Goal: Task Accomplishment & Management: Use online tool/utility

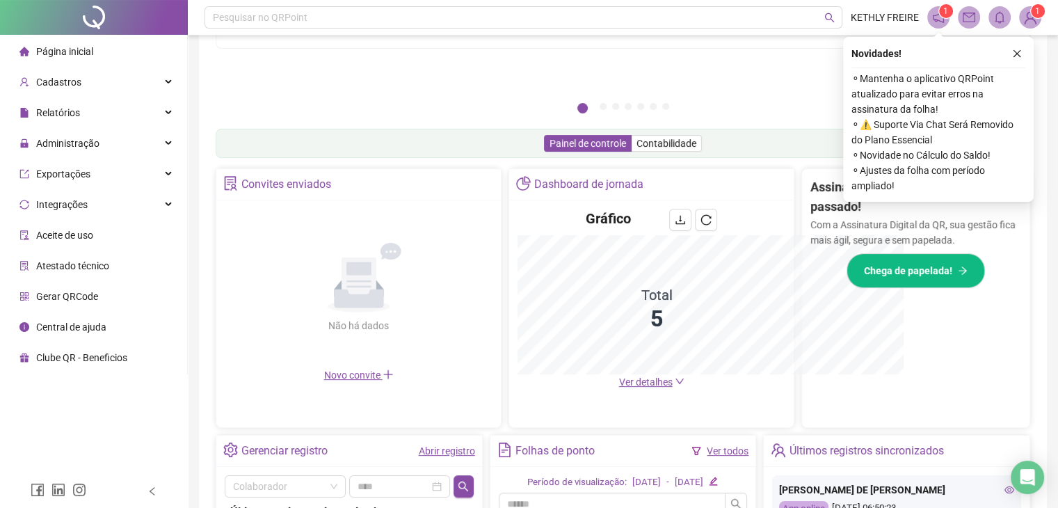
scroll to position [344, 0]
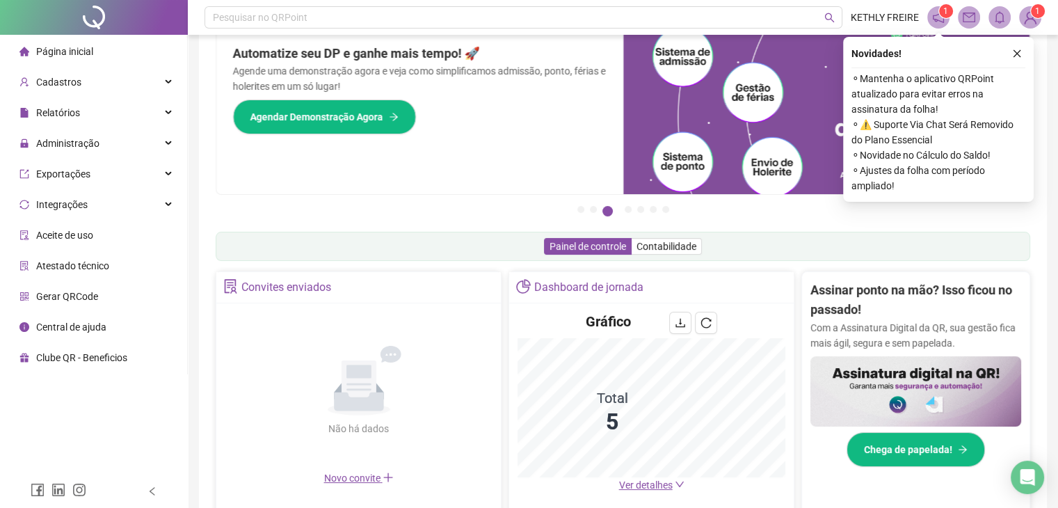
scroll to position [17, 0]
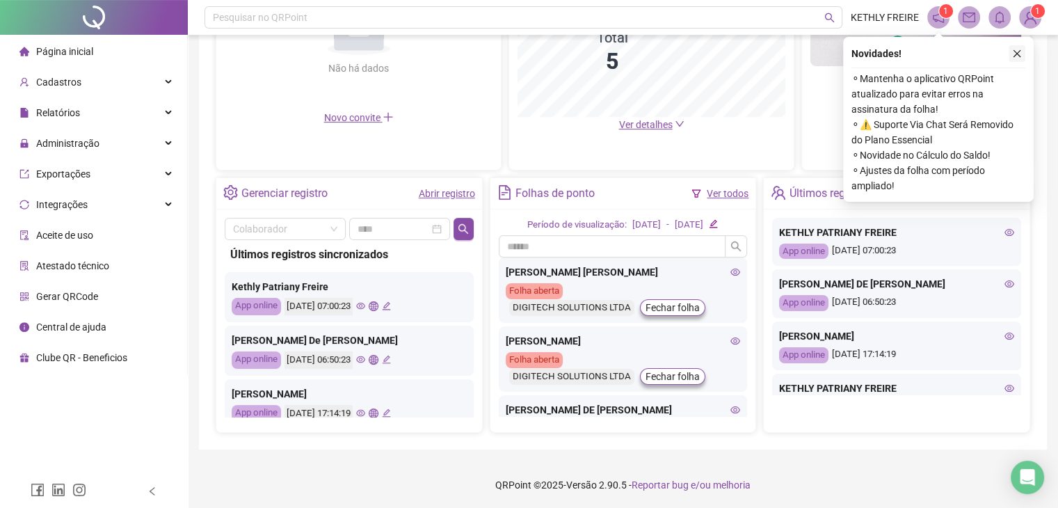
click at [1015, 52] on icon "close" at bounding box center [1017, 54] width 8 height 8
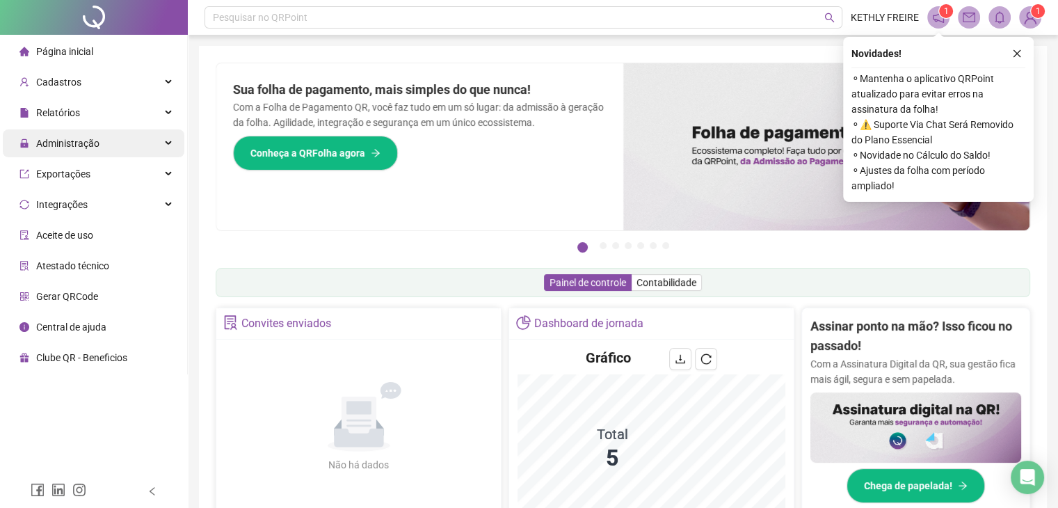
click at [167, 140] on div "Administração" at bounding box center [94, 143] width 182 height 28
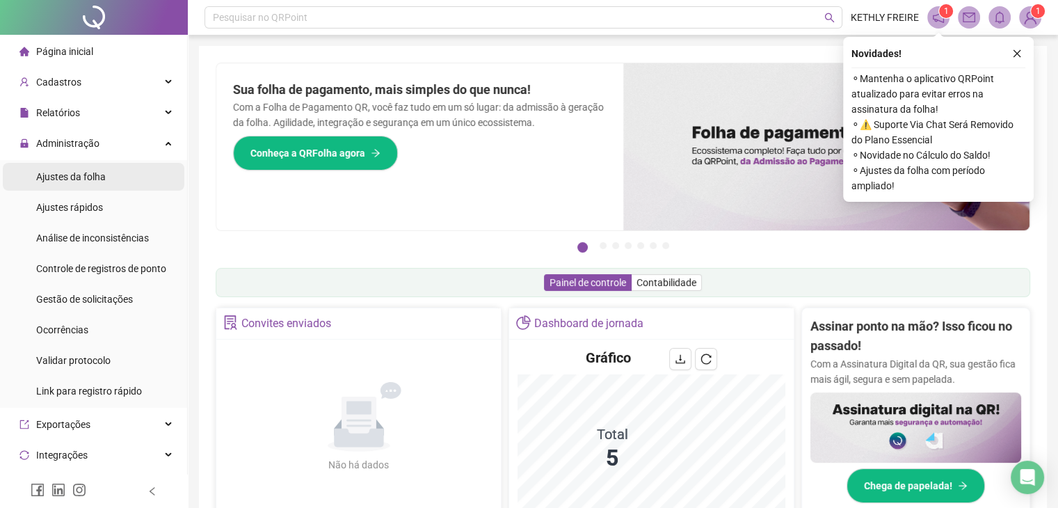
click at [122, 177] on li "Ajustes da folha" at bounding box center [94, 177] width 182 height 28
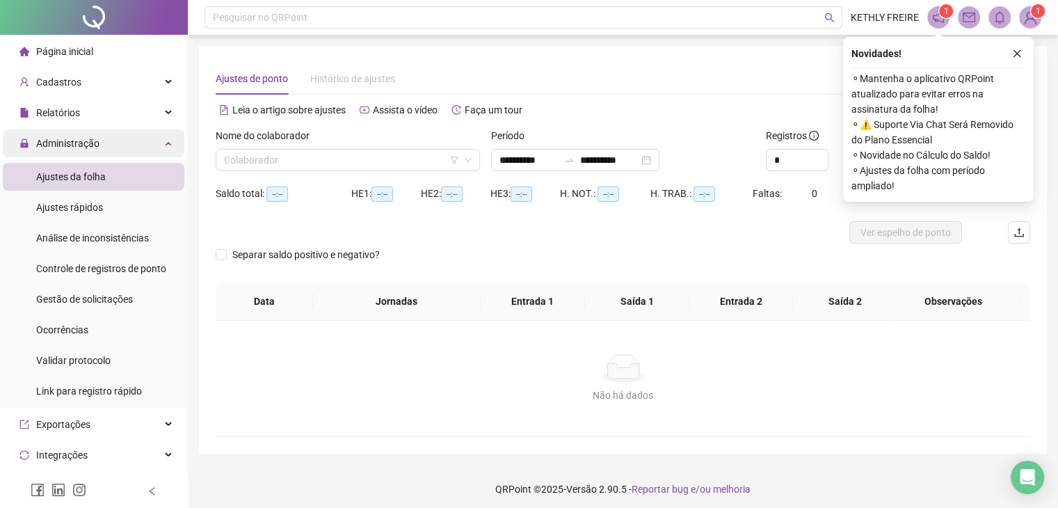
type input "**********"
click at [303, 160] on div "Nome do colaborador Colaborador" at bounding box center [347, 155] width 275 height 54
drag, startPoint x: 298, startPoint y: 166, endPoint x: 306, endPoint y: 165, distance: 7.8
click at [299, 166] on input "search" at bounding box center [341, 160] width 235 height 21
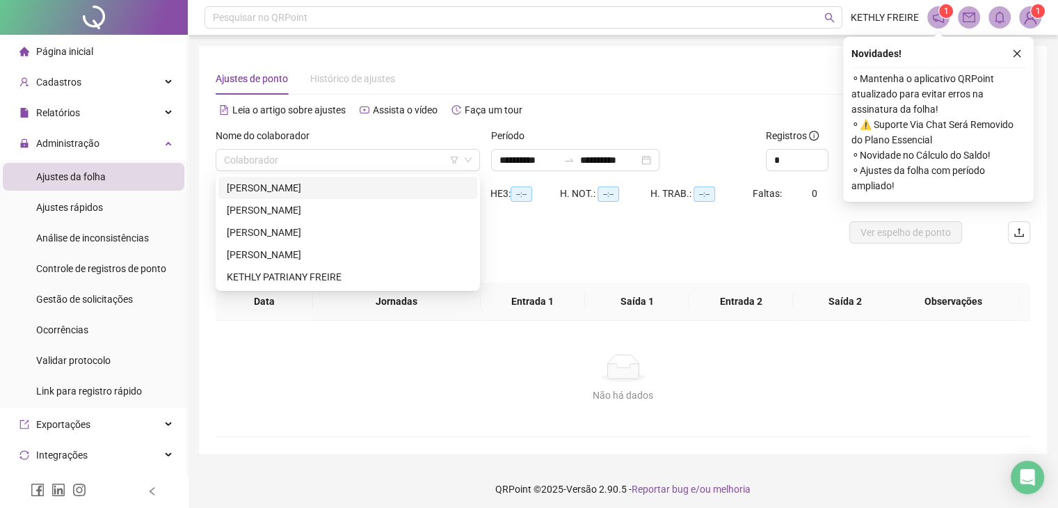
click at [299, 187] on div "[PERSON_NAME] [PERSON_NAME]" at bounding box center [348, 187] width 242 height 15
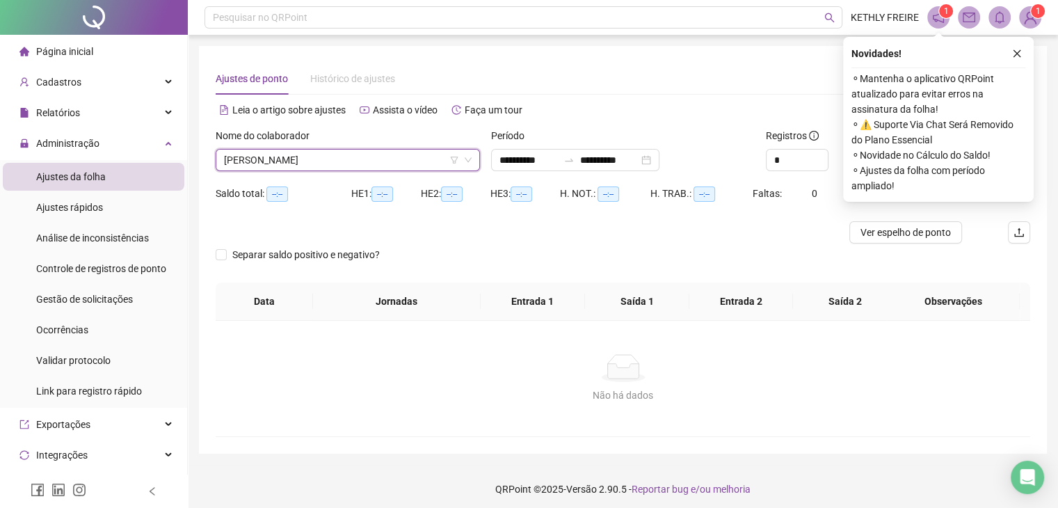
drag, startPoint x: 675, startPoint y: 165, endPoint x: 672, endPoint y: 171, distance: 7.2
click at [659, 166] on div "**********" at bounding box center [575, 160] width 168 height 22
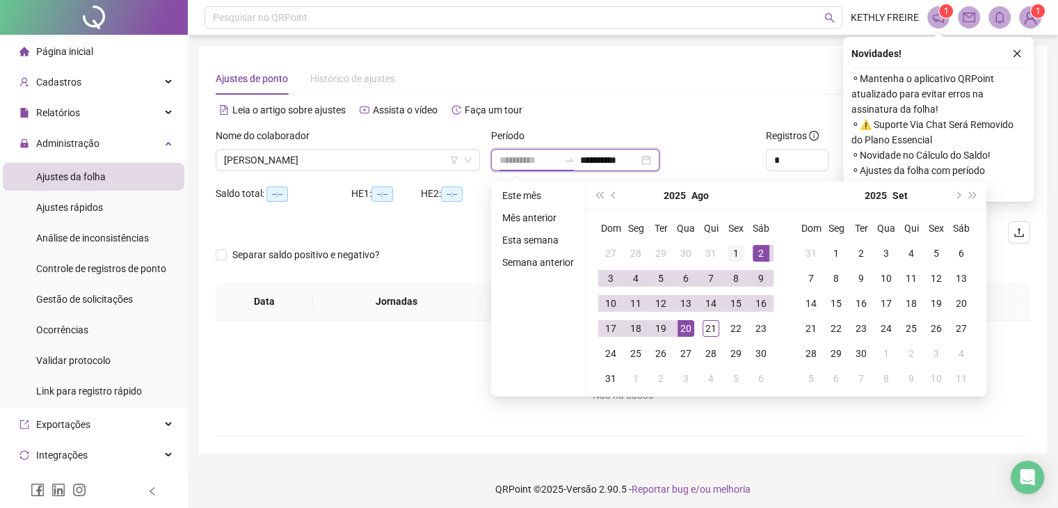
type input "**********"
click at [739, 254] on div "1" at bounding box center [735, 253] width 17 height 17
type input "**********"
click at [711, 328] on div "21" at bounding box center [710, 328] width 17 height 17
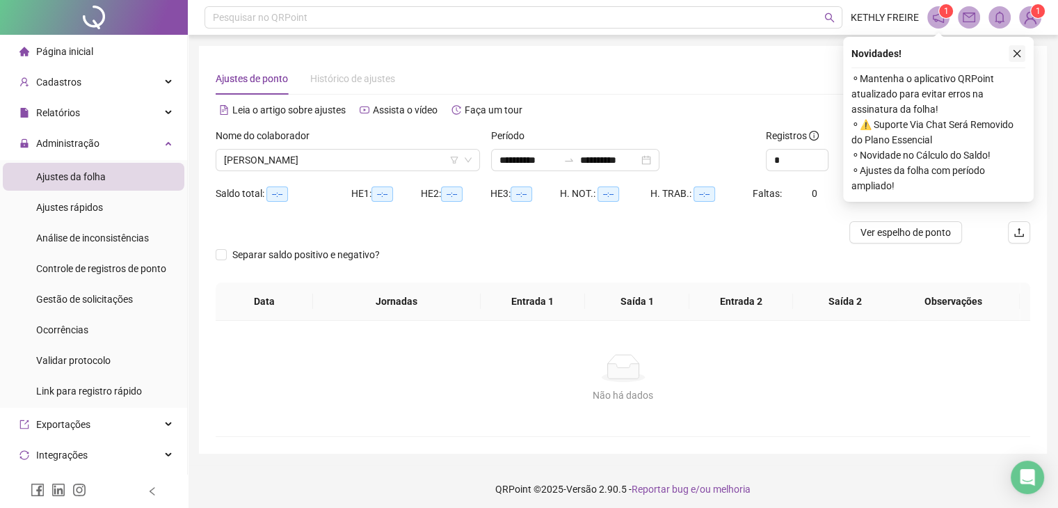
click at [1012, 61] on button "button" at bounding box center [1016, 53] width 17 height 17
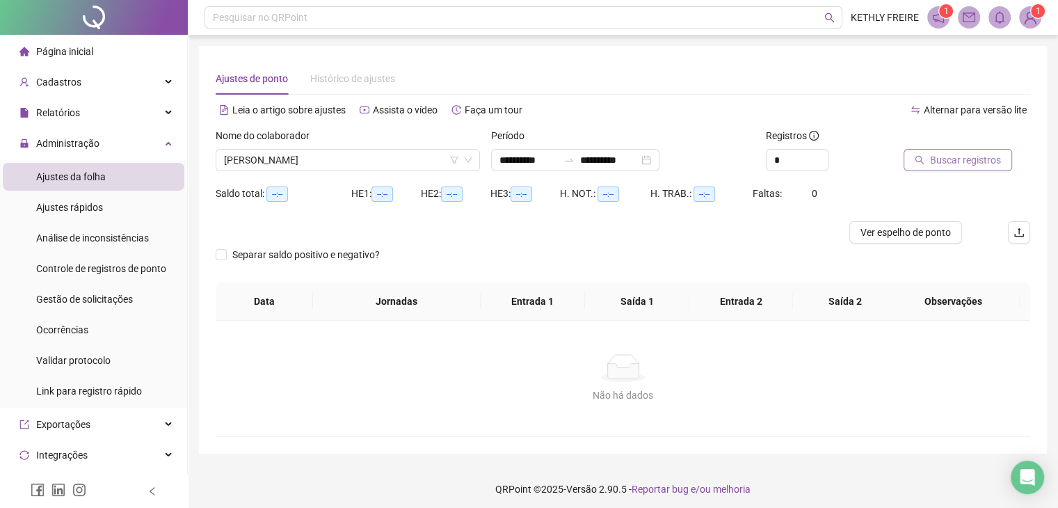
click at [964, 159] on span "Buscar registros" at bounding box center [965, 159] width 71 height 15
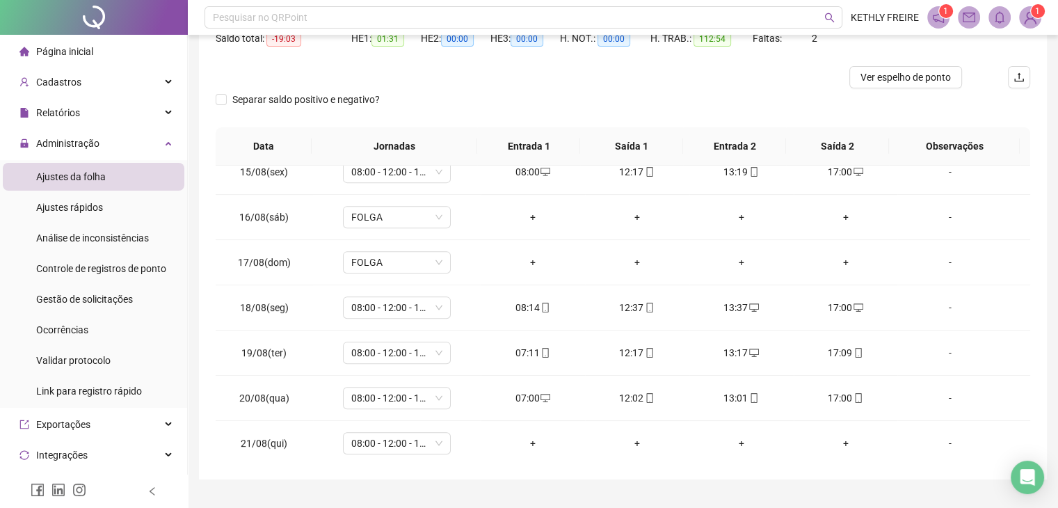
scroll to position [117, 0]
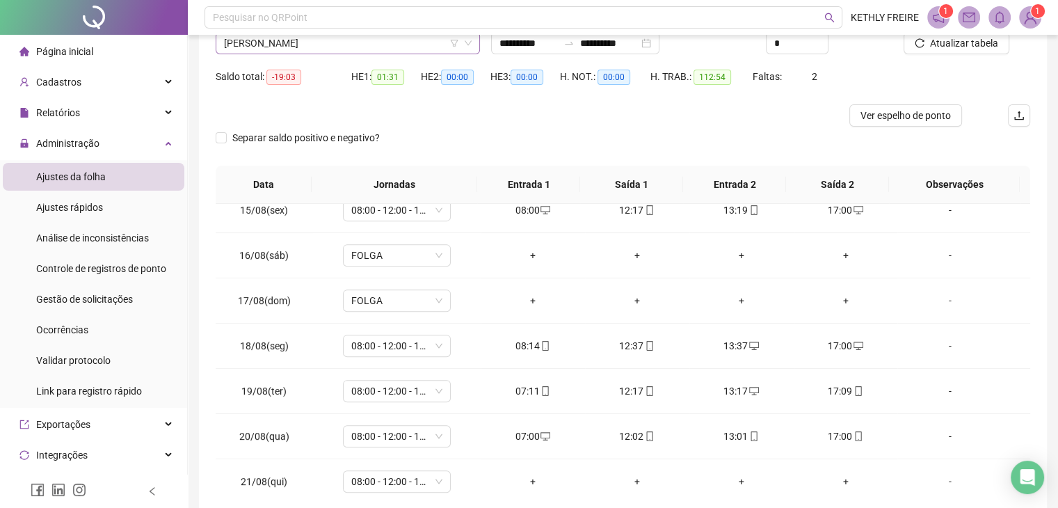
click at [345, 46] on span "[PERSON_NAME] [PERSON_NAME]" at bounding box center [348, 43] width 248 height 21
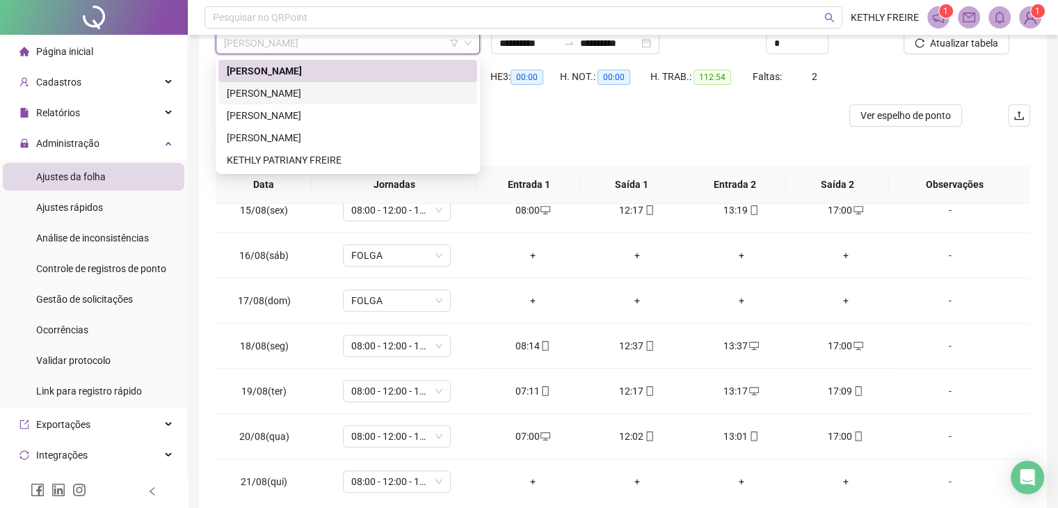
click at [324, 90] on div "[PERSON_NAME]" at bounding box center [348, 93] width 242 height 15
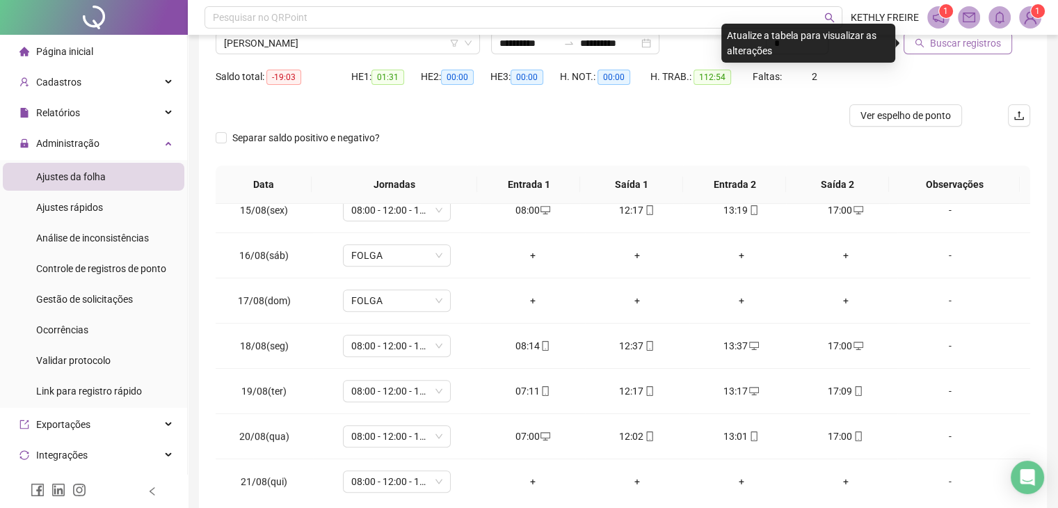
click at [931, 40] on span "Buscar registros" at bounding box center [965, 42] width 71 height 15
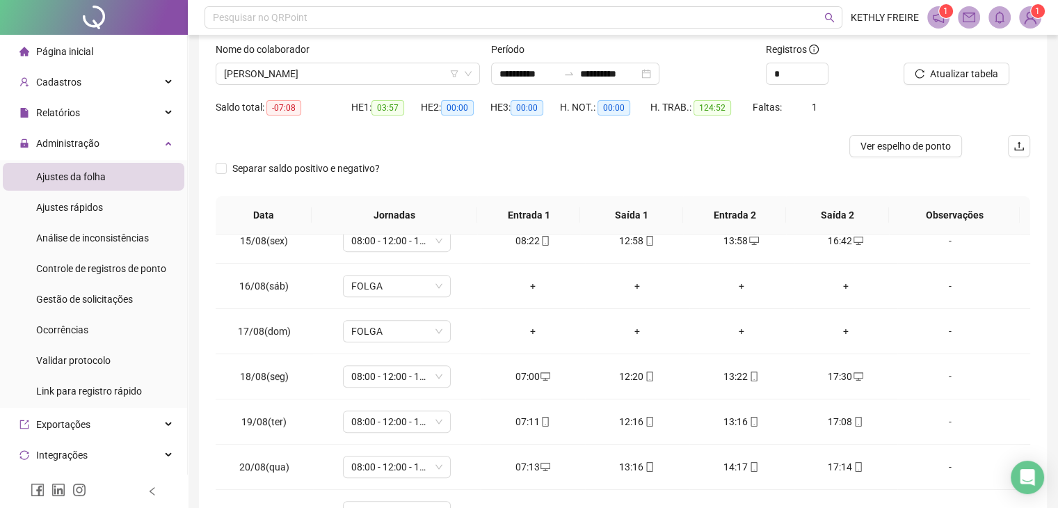
scroll to position [47, 0]
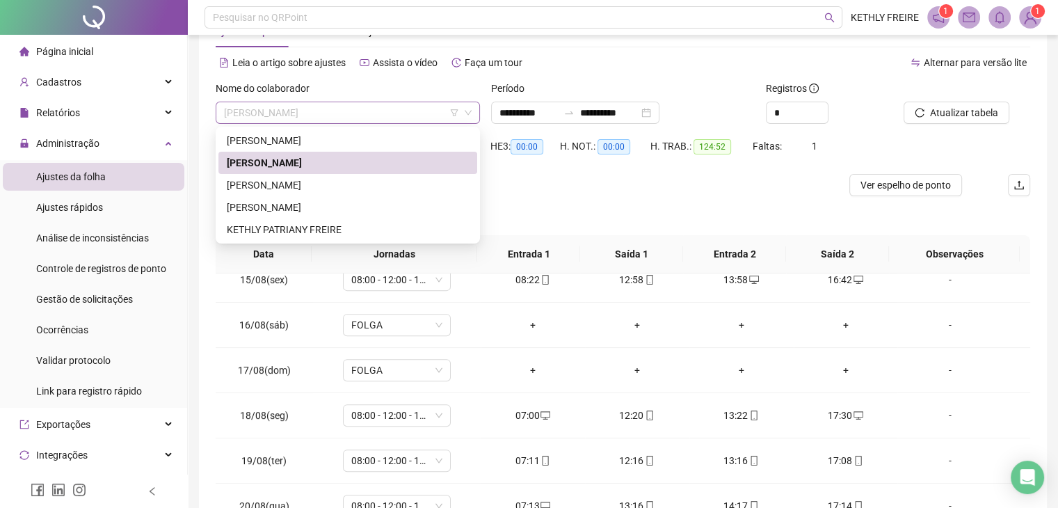
click at [383, 112] on span "[PERSON_NAME]" at bounding box center [348, 112] width 248 height 21
click at [309, 179] on div "[PERSON_NAME] DE [PERSON_NAME]" at bounding box center [348, 184] width 242 height 15
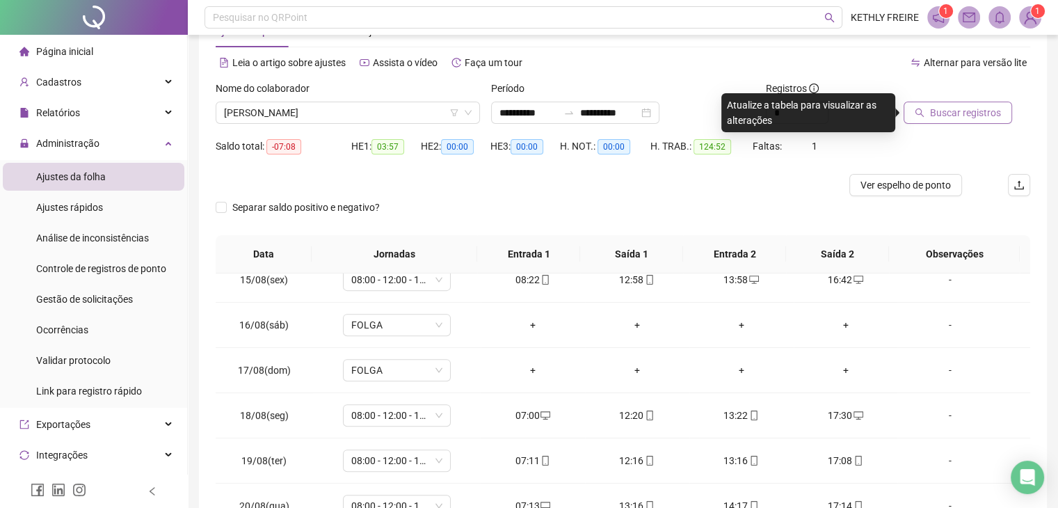
click at [924, 109] on button "Buscar registros" at bounding box center [957, 113] width 108 height 22
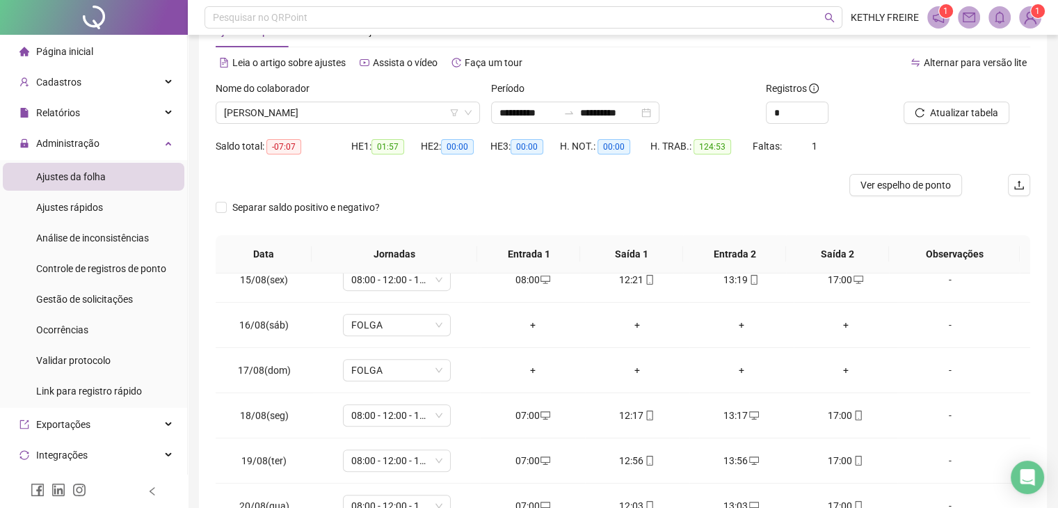
scroll to position [186, 0]
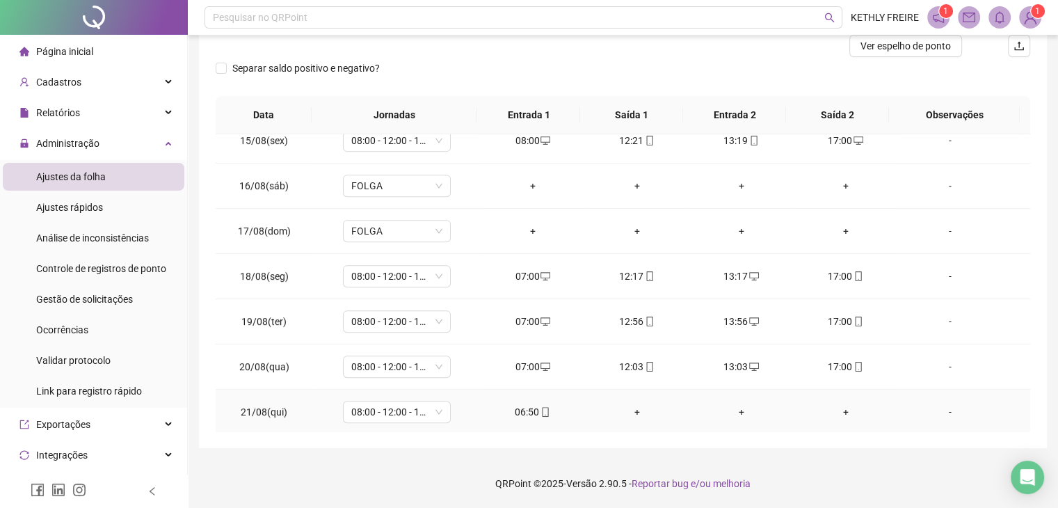
click at [534, 404] on div "06:50" at bounding box center [533, 411] width 82 height 15
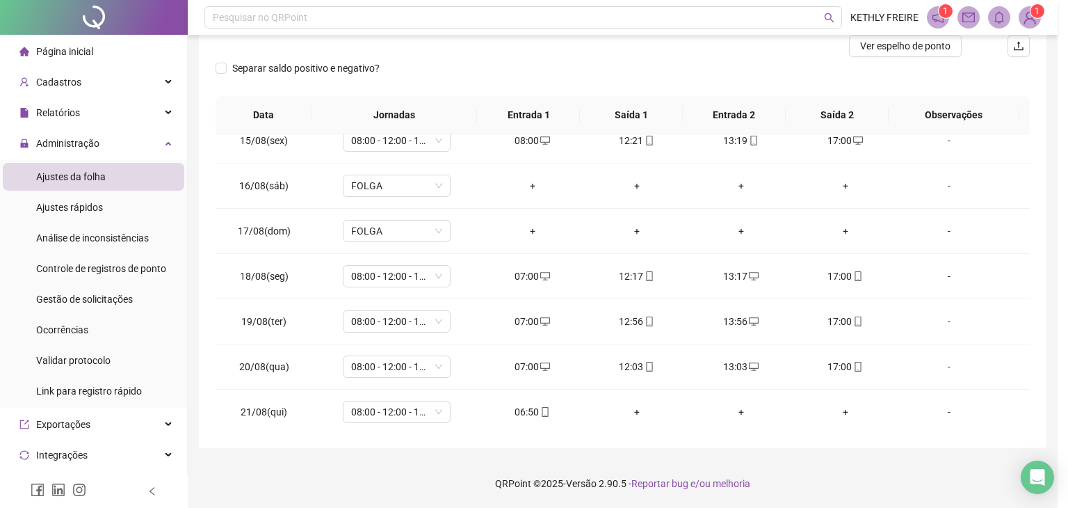
type input "**********"
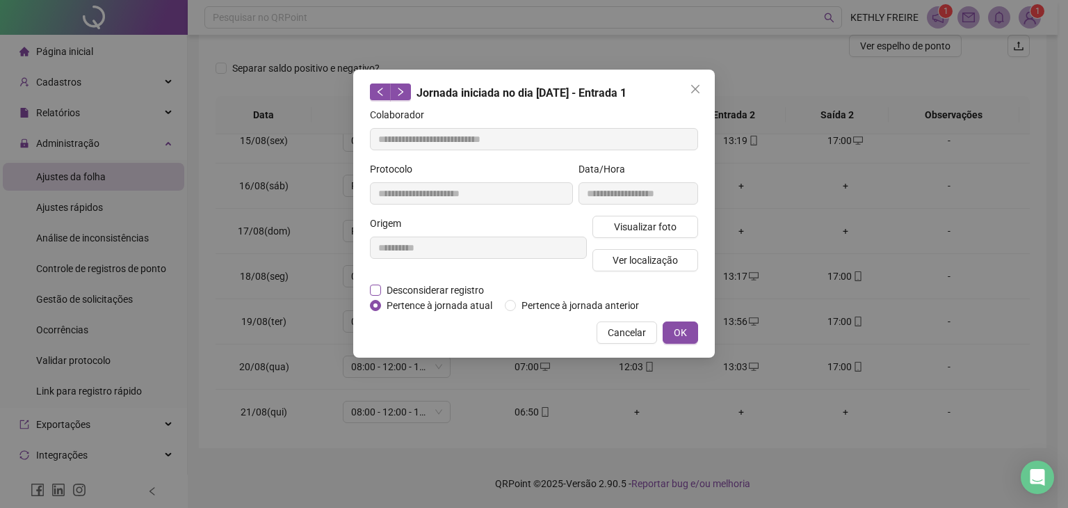
click at [421, 293] on span "Desconsiderar registro" at bounding box center [435, 289] width 108 height 15
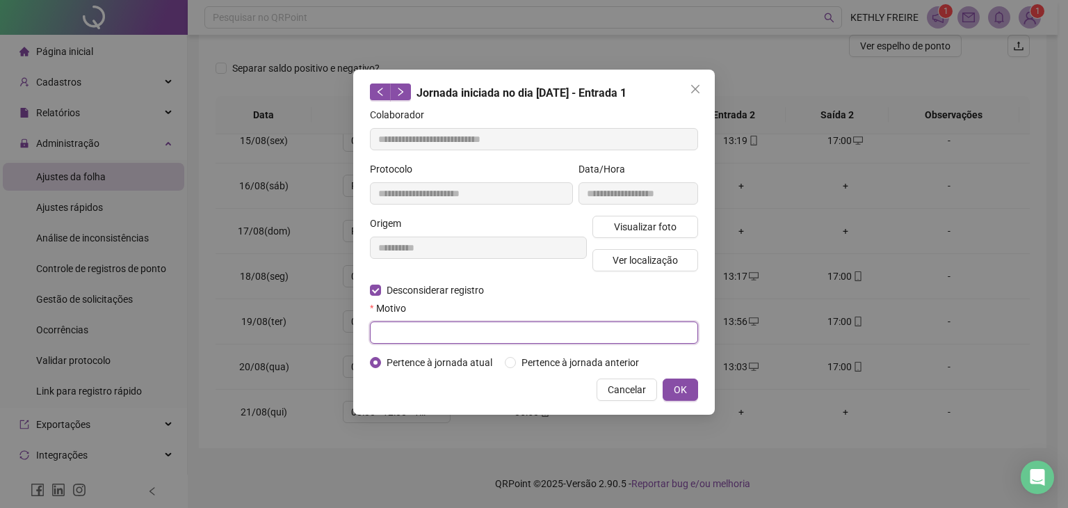
click at [420, 341] on input "text" at bounding box center [534, 332] width 328 height 22
type input "**********"
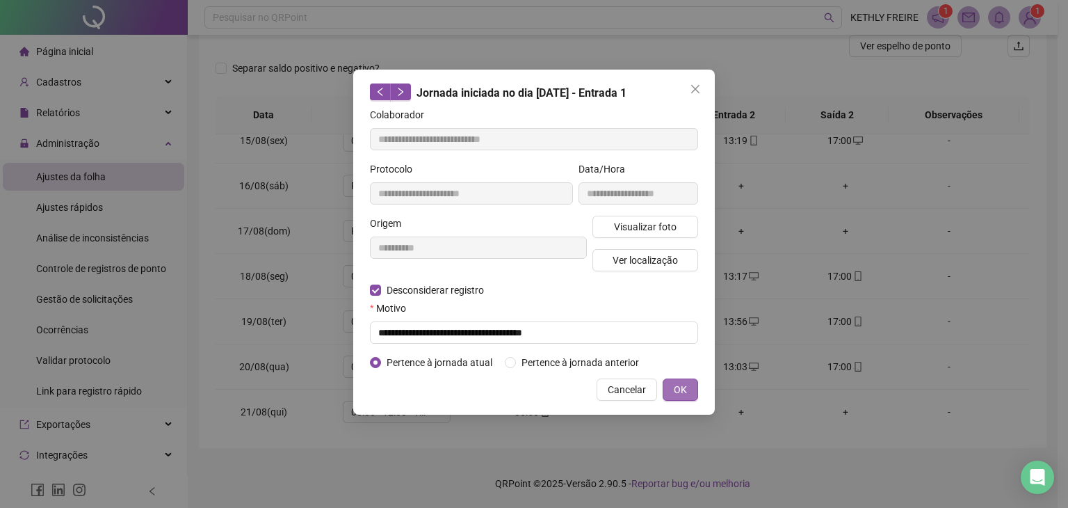
click at [675, 380] on button "OK" at bounding box center [680, 389] width 35 height 22
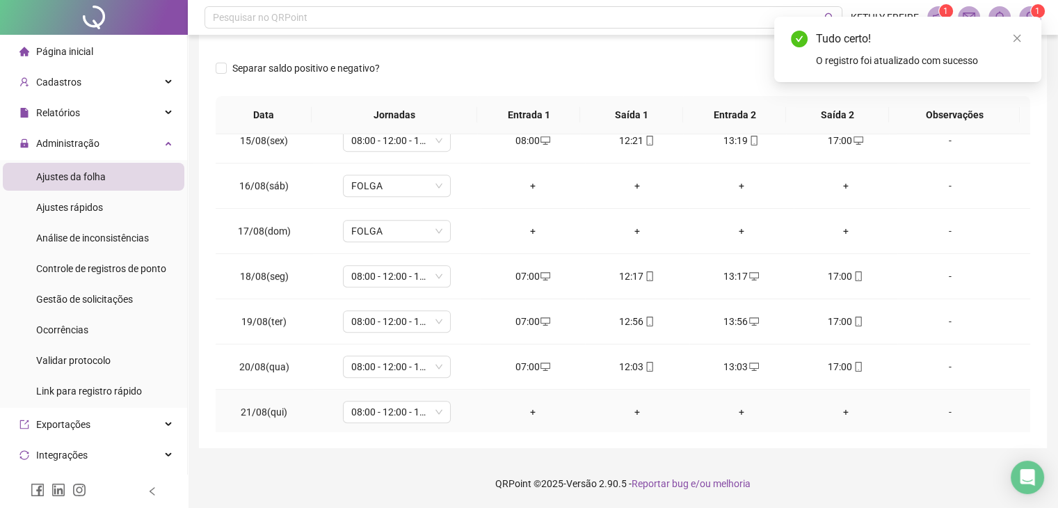
click at [529, 406] on div "+" at bounding box center [533, 411] width 82 height 15
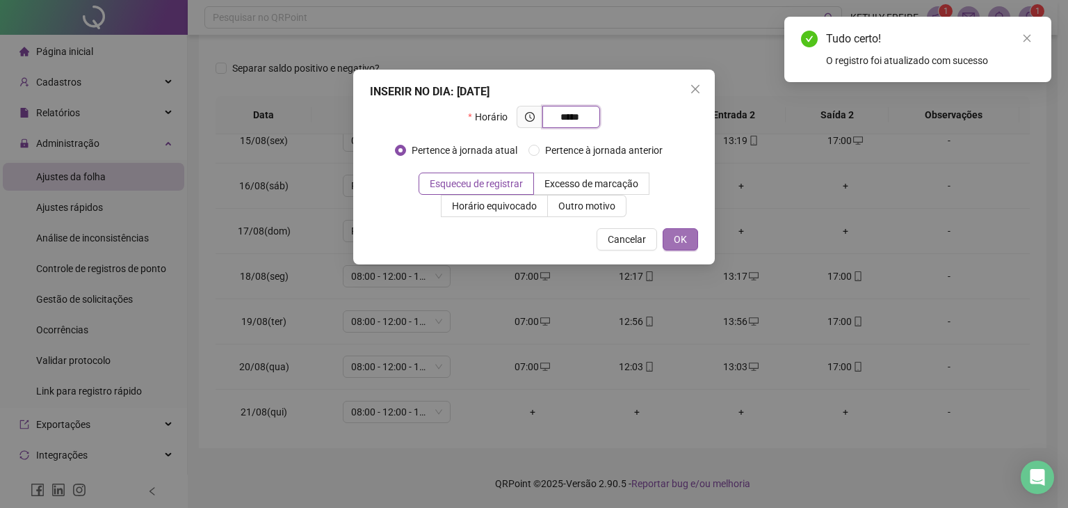
type input "*****"
click at [689, 237] on button "OK" at bounding box center [680, 239] width 35 height 22
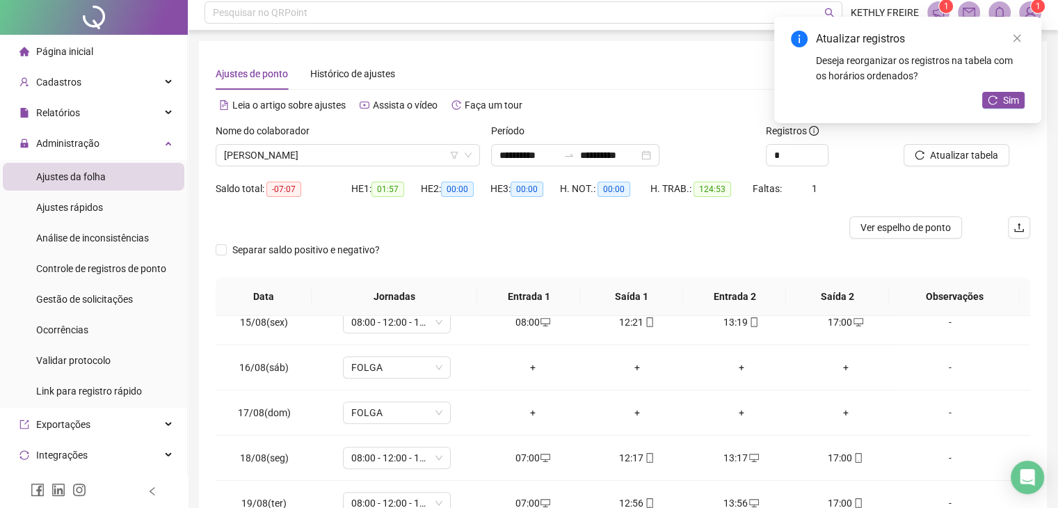
scroll to position [0, 0]
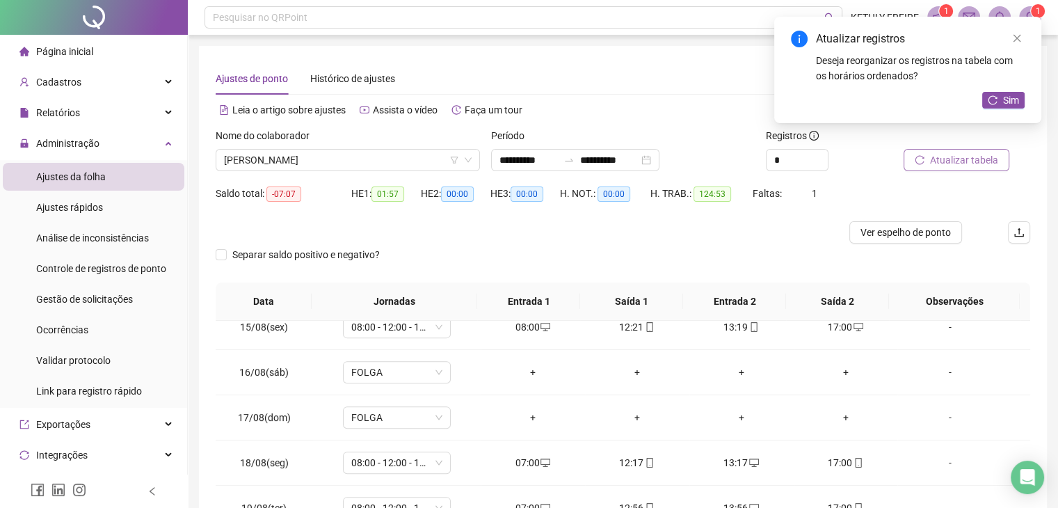
click at [930, 161] on span "Atualizar tabela" at bounding box center [964, 159] width 68 height 15
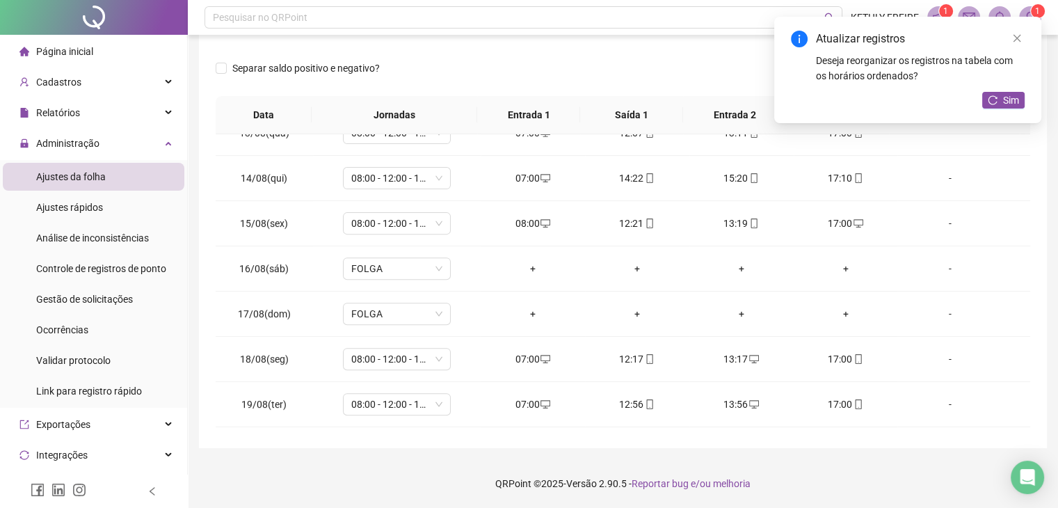
scroll to position [649, 0]
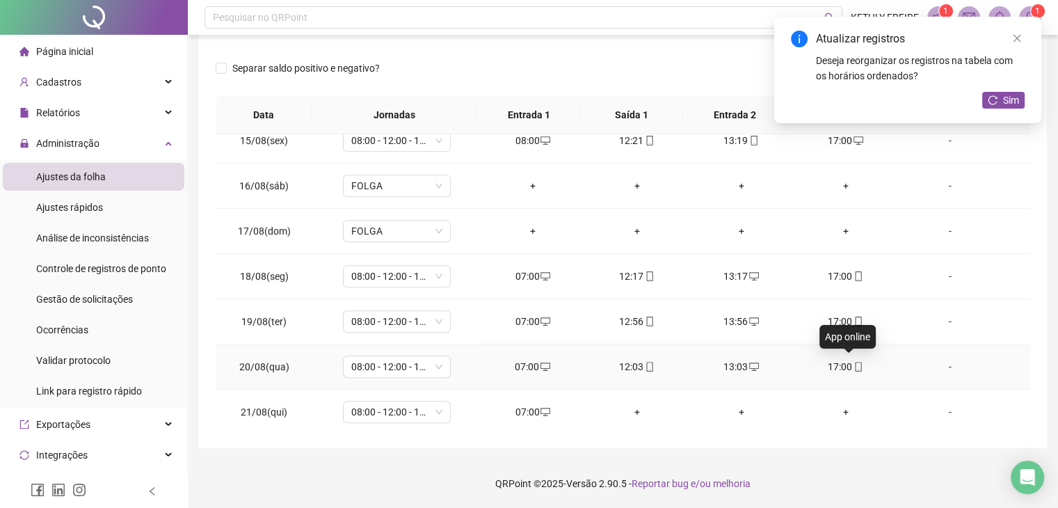
click at [853, 362] on icon "mobile" at bounding box center [858, 367] width 10 height 10
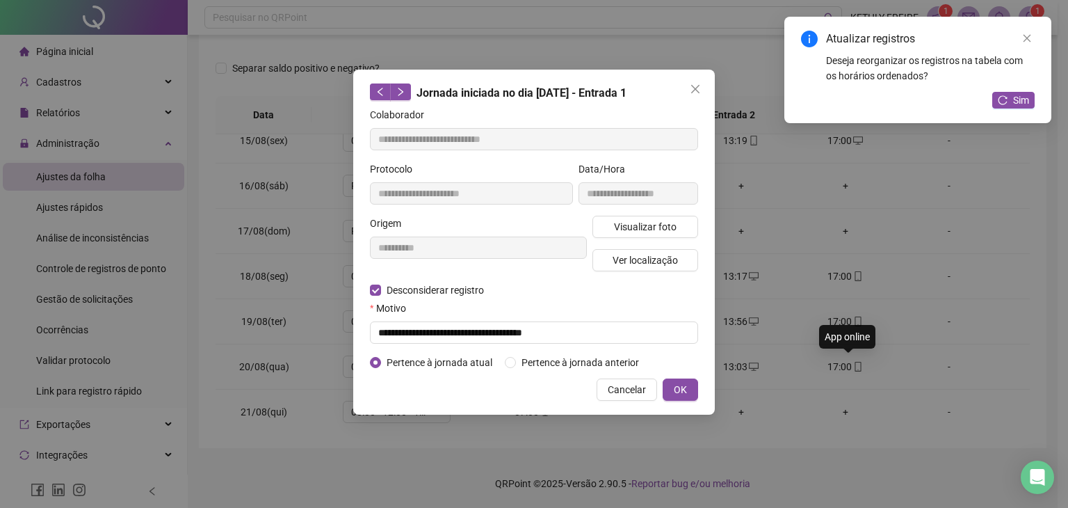
type input "**********"
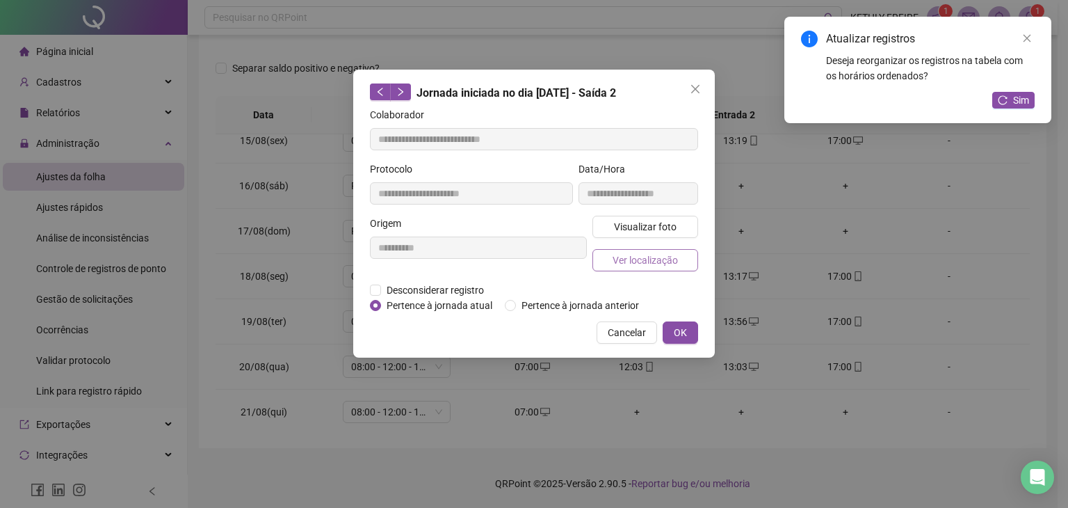
click at [673, 268] on button "Ver localização" at bounding box center [646, 260] width 106 height 22
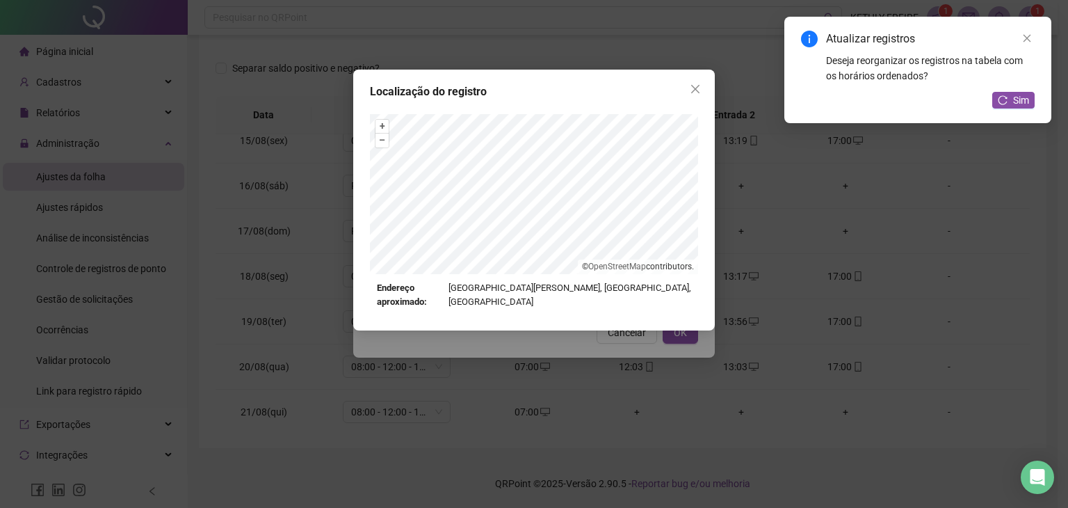
click at [695, 99] on button "Close" at bounding box center [695, 89] width 22 height 22
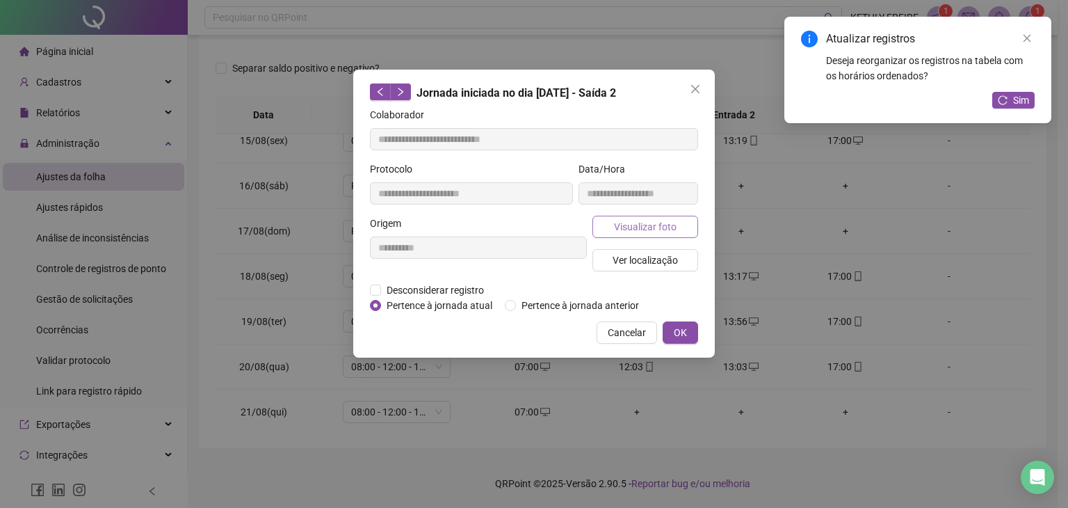
click at [657, 225] on span "Visualizar foto" at bounding box center [645, 226] width 63 height 15
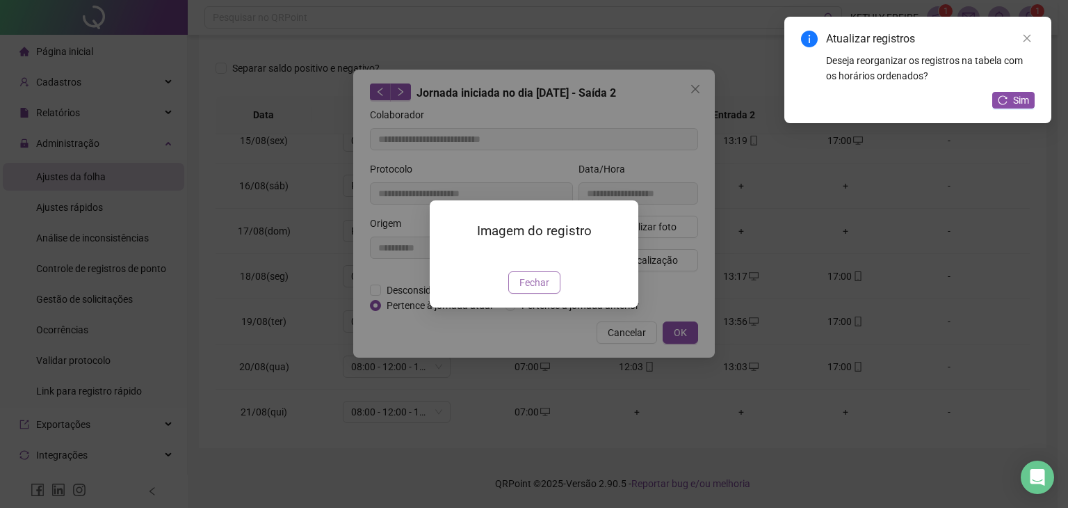
click at [531, 293] on button "Fechar" at bounding box center [534, 282] width 52 height 22
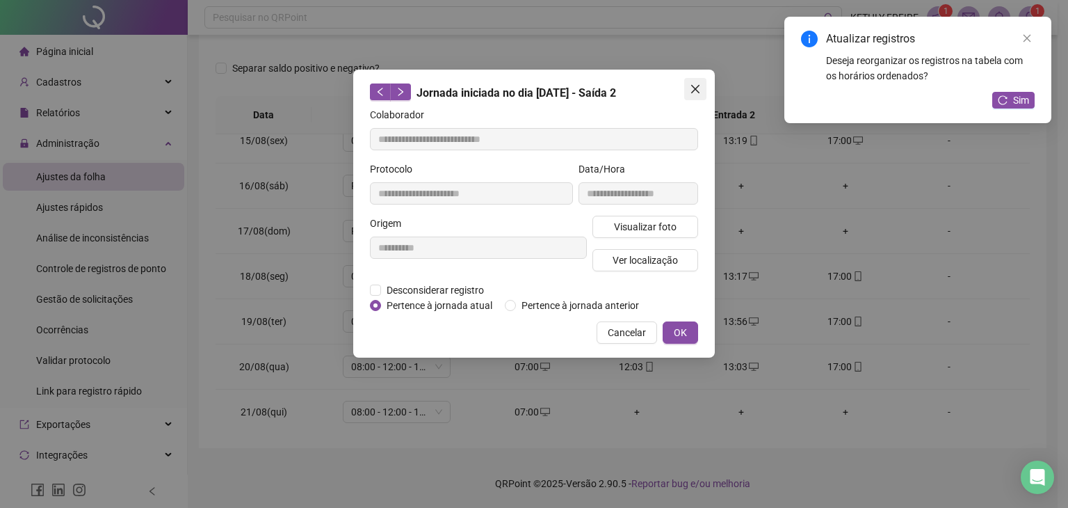
click at [695, 87] on icon "close" at bounding box center [695, 88] width 11 height 11
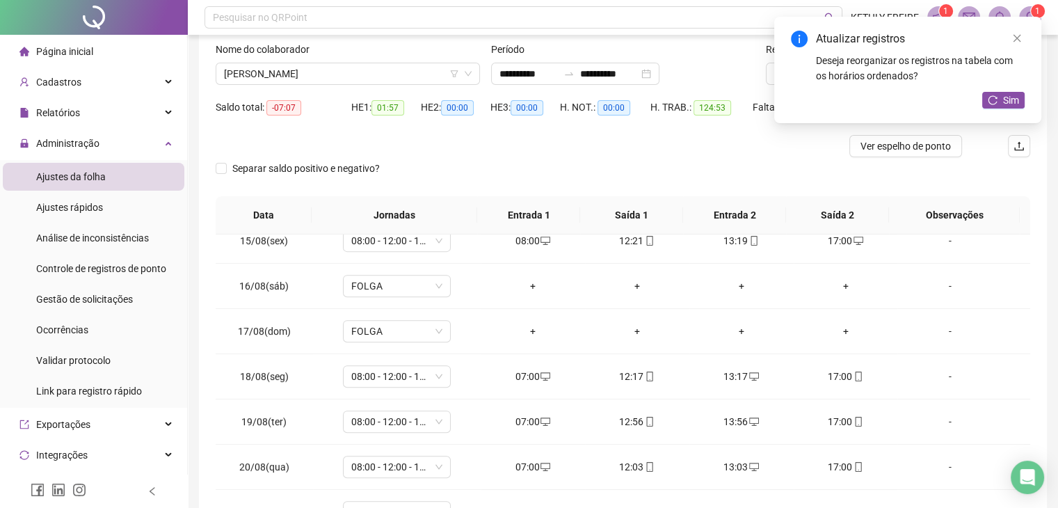
scroll to position [47, 0]
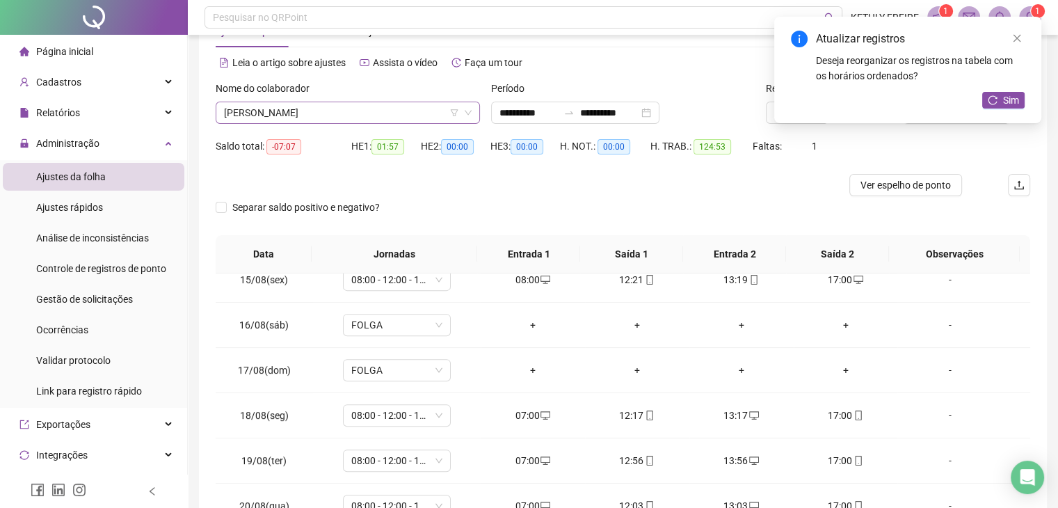
click at [395, 114] on span "[PERSON_NAME] DE [PERSON_NAME]" at bounding box center [348, 112] width 248 height 21
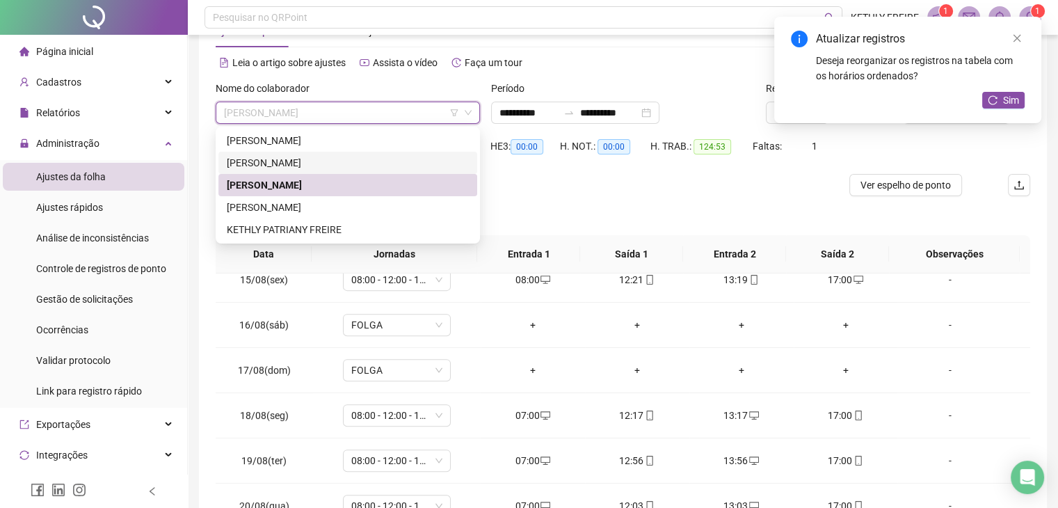
click at [384, 166] on div "[PERSON_NAME]" at bounding box center [348, 162] width 242 height 15
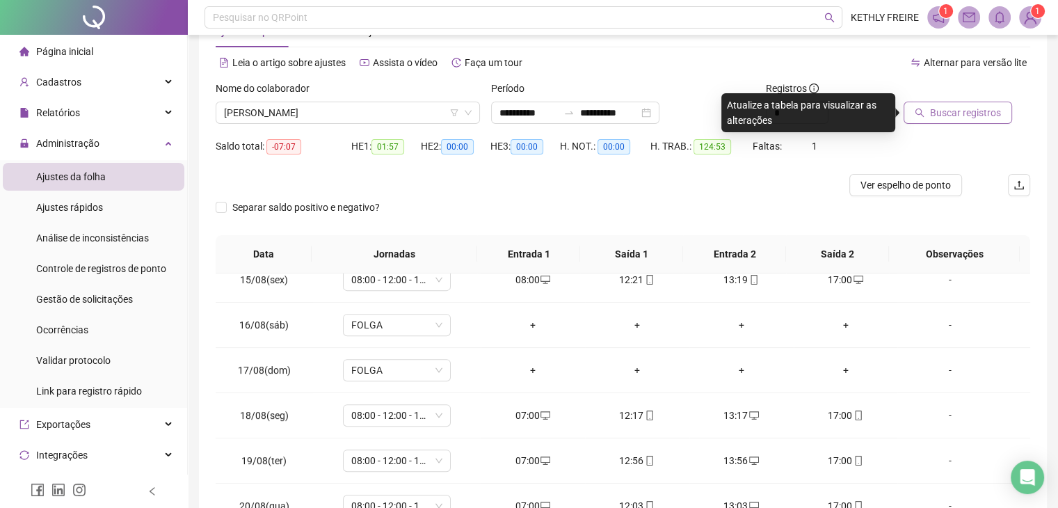
click at [928, 109] on button "Buscar registros" at bounding box center [957, 113] width 108 height 22
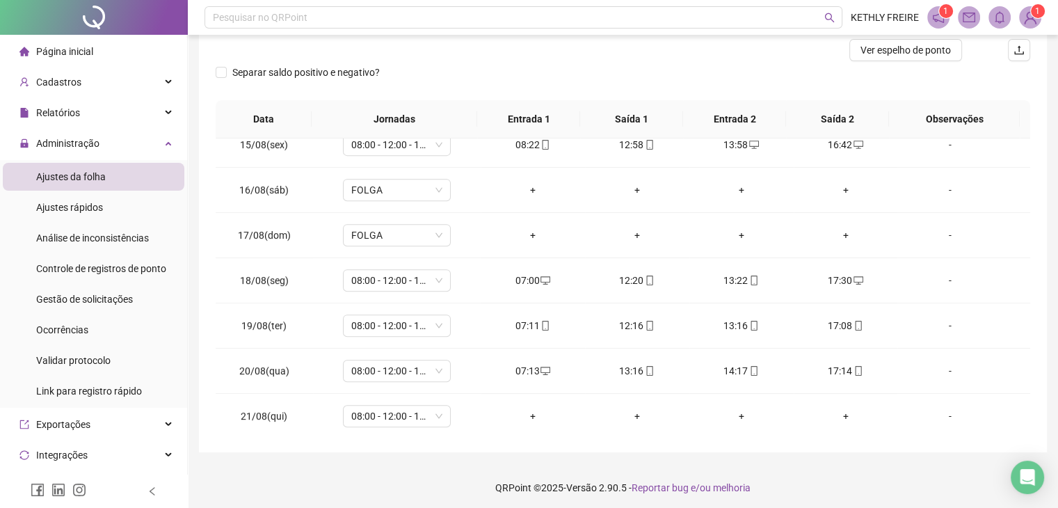
scroll to position [186, 0]
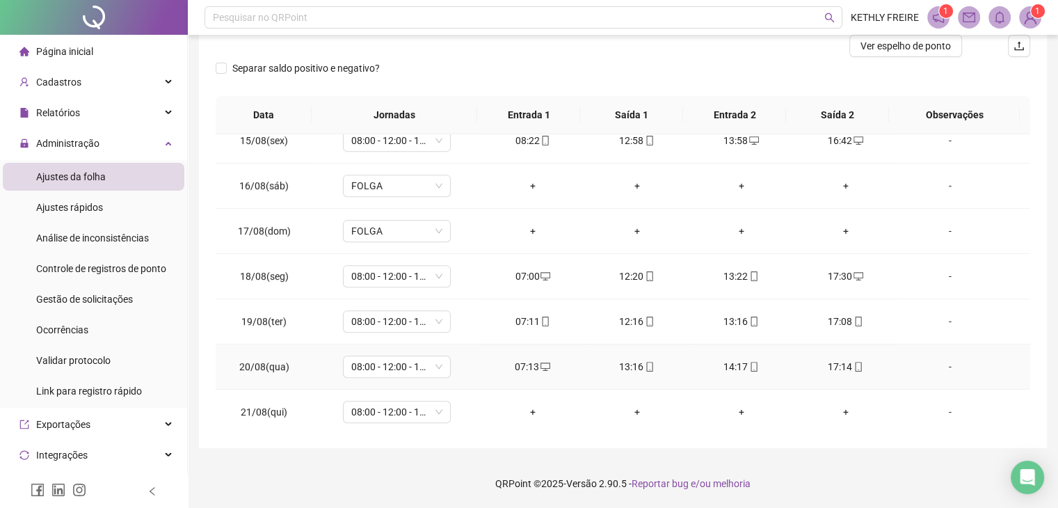
click at [840, 364] on div "17:14" at bounding box center [846, 366] width 82 height 15
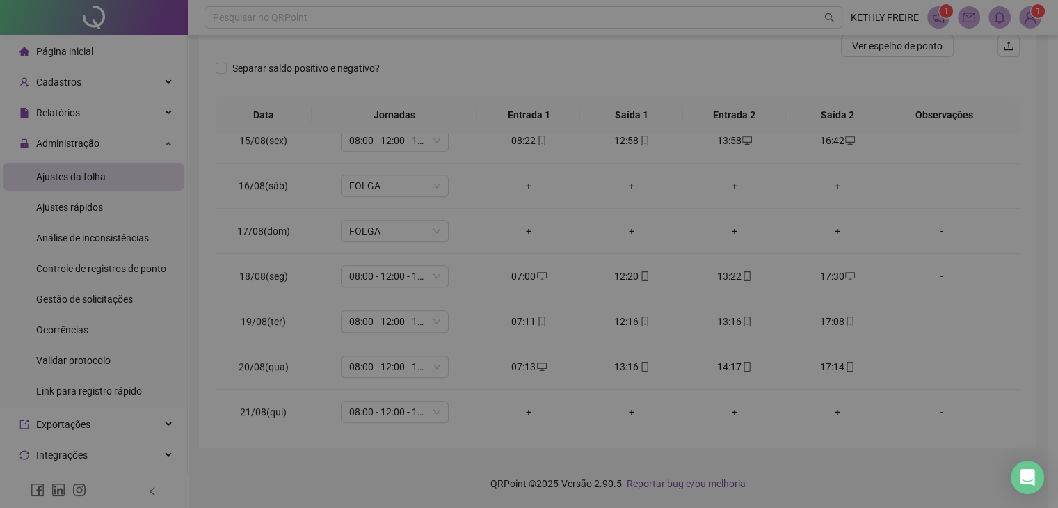
type input "**********"
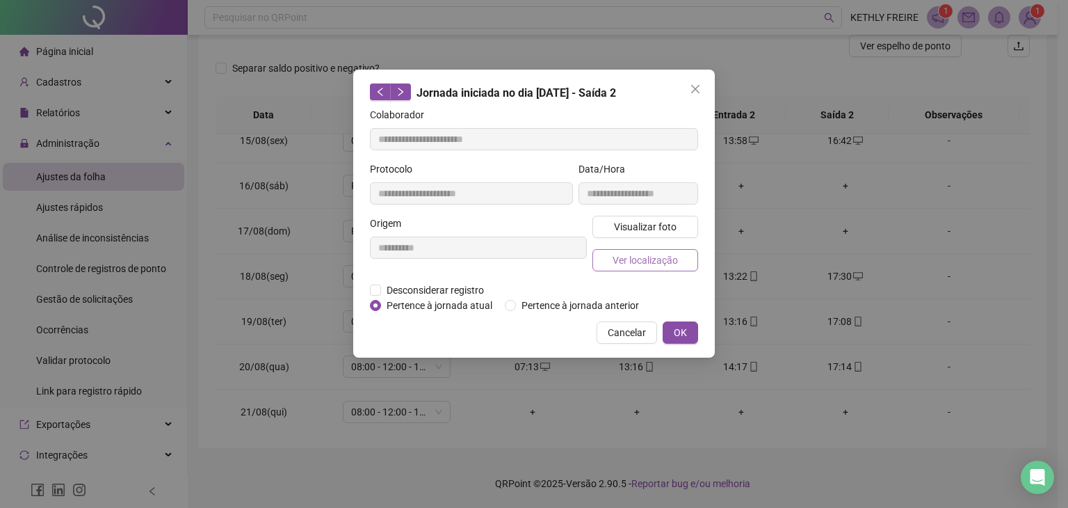
click at [652, 257] on span "Ver localização" at bounding box center [645, 259] width 65 height 15
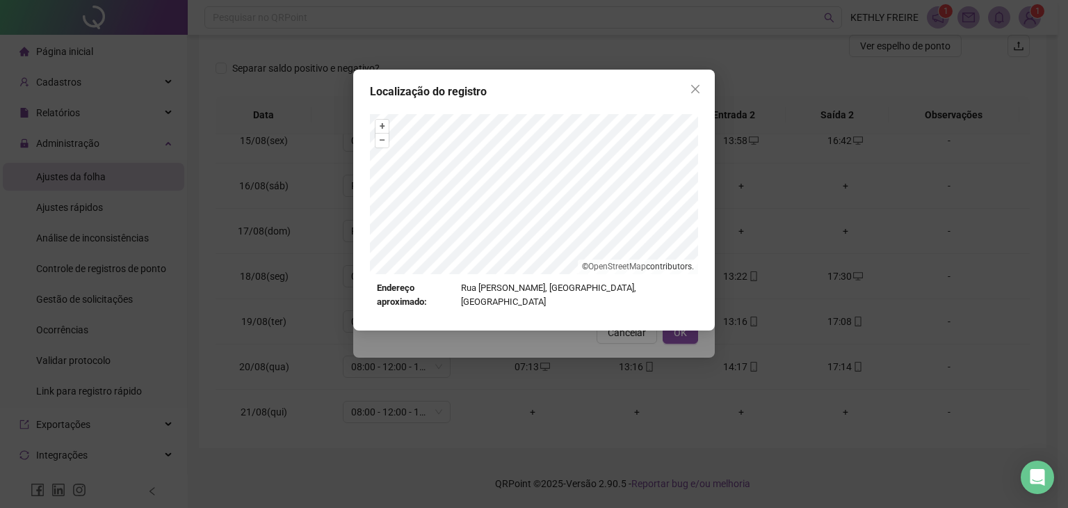
click at [689, 88] on span "Close" at bounding box center [695, 88] width 22 height 11
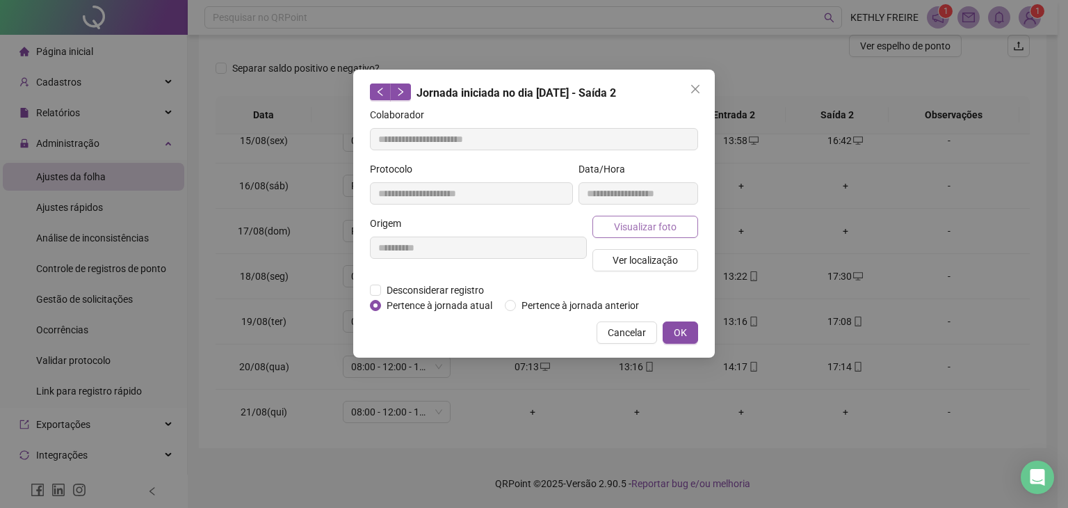
click at [640, 228] on span "Visualizar foto" at bounding box center [645, 226] width 63 height 15
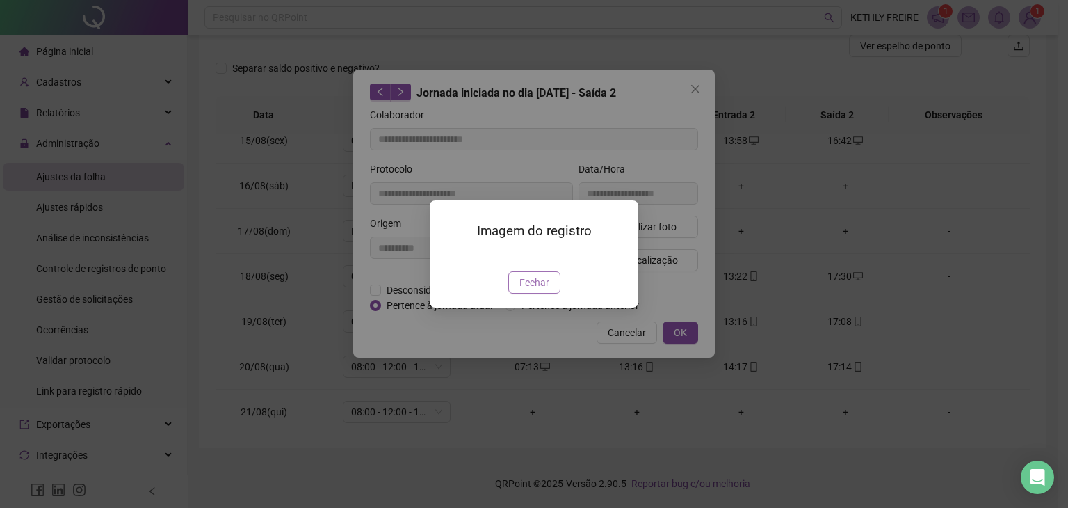
click at [526, 290] on span "Fechar" at bounding box center [535, 282] width 30 height 15
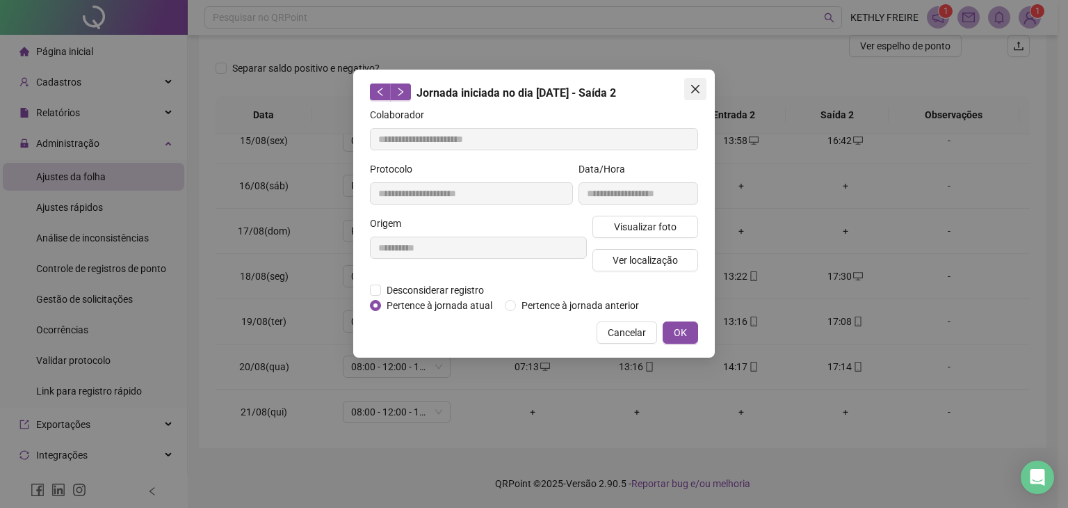
click at [687, 89] on span "Close" at bounding box center [695, 88] width 22 height 11
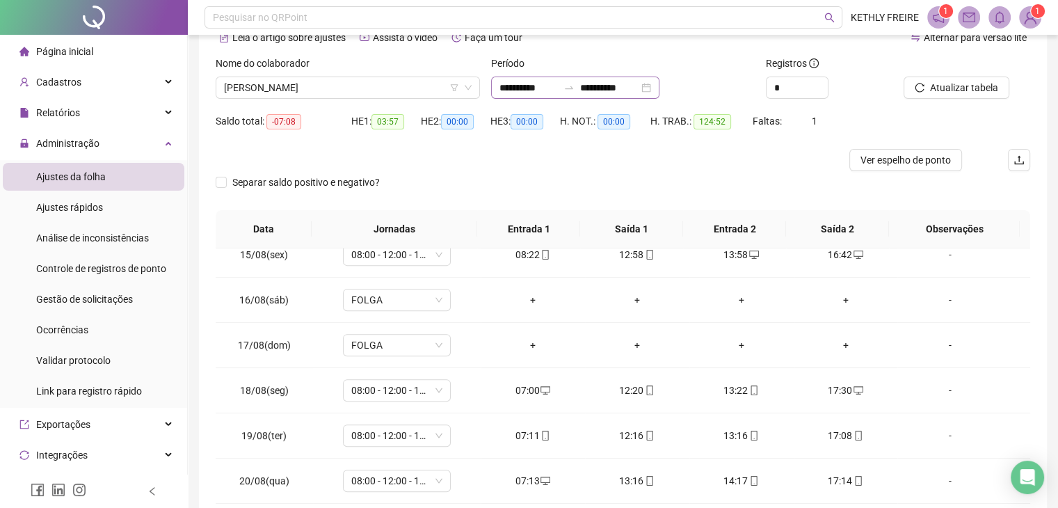
scroll to position [47, 0]
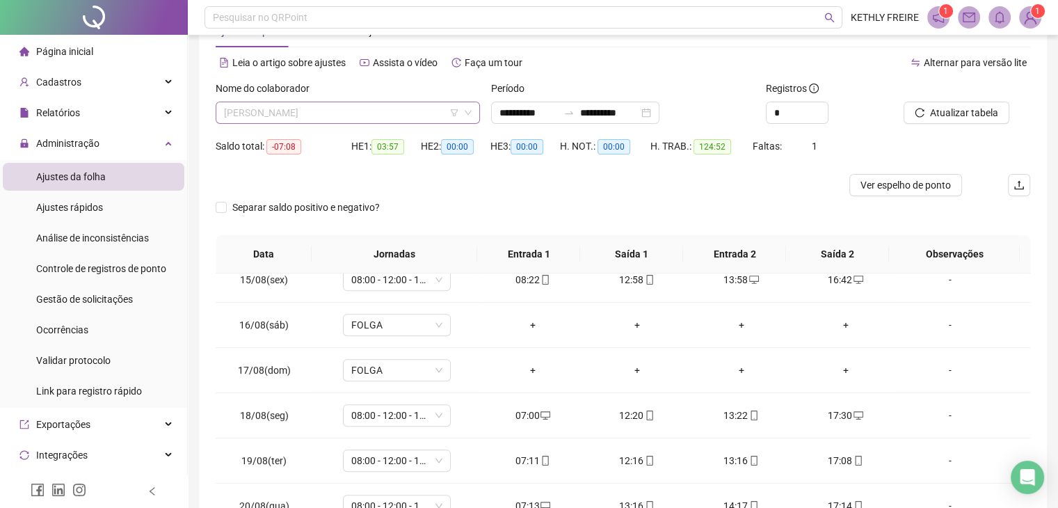
click at [417, 114] on span "[PERSON_NAME]" at bounding box center [348, 112] width 248 height 21
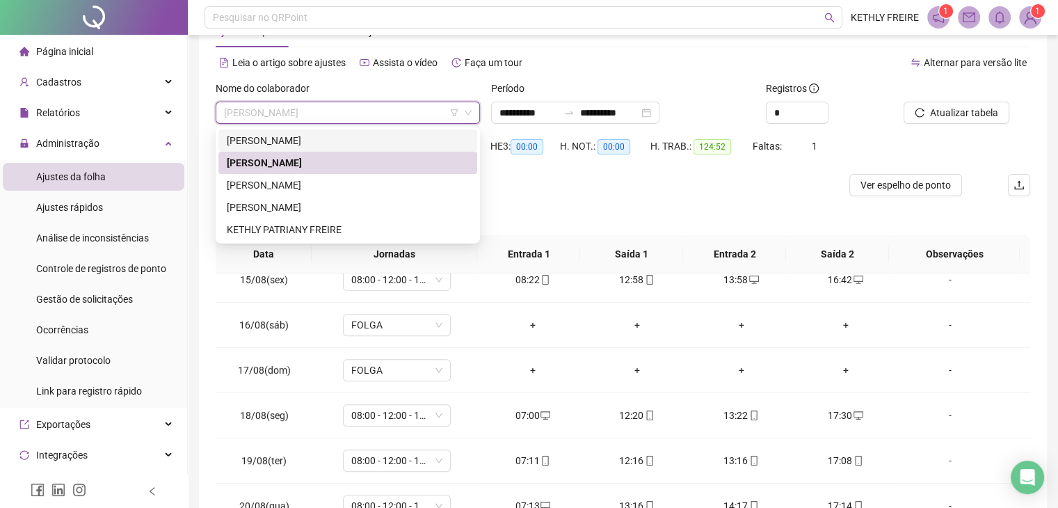
click at [352, 145] on div "[PERSON_NAME] [PERSON_NAME]" at bounding box center [348, 140] width 242 height 15
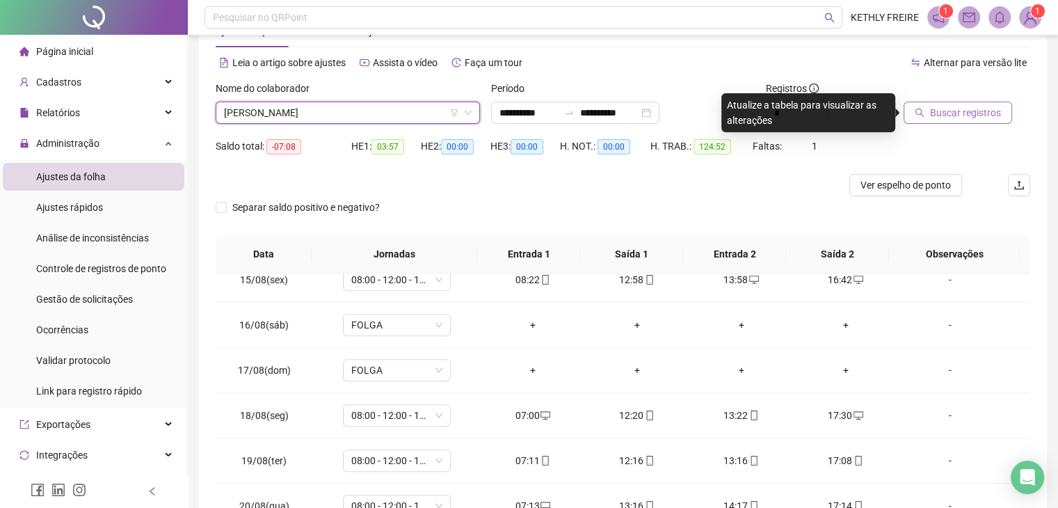
click at [945, 109] on span "Buscar registros" at bounding box center [965, 112] width 71 height 15
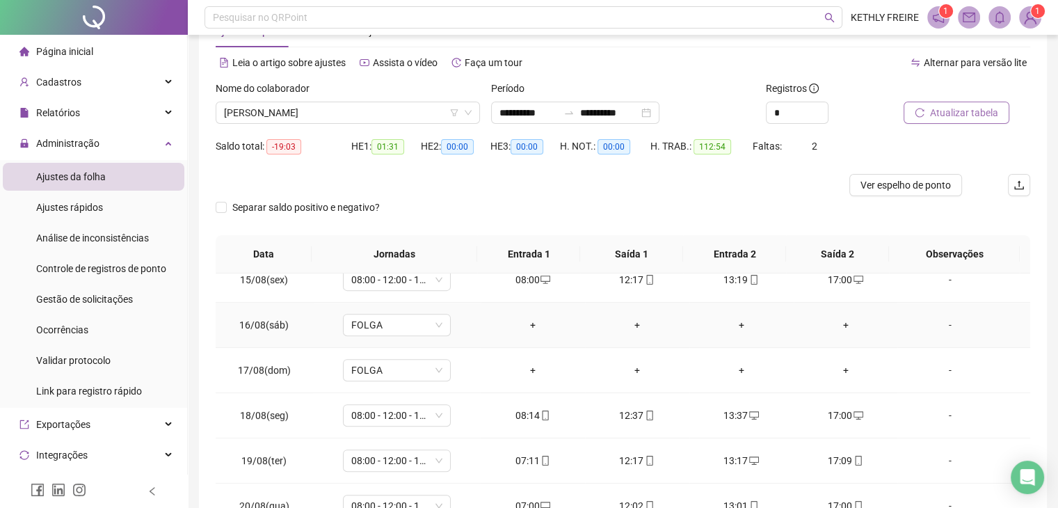
scroll to position [186, 0]
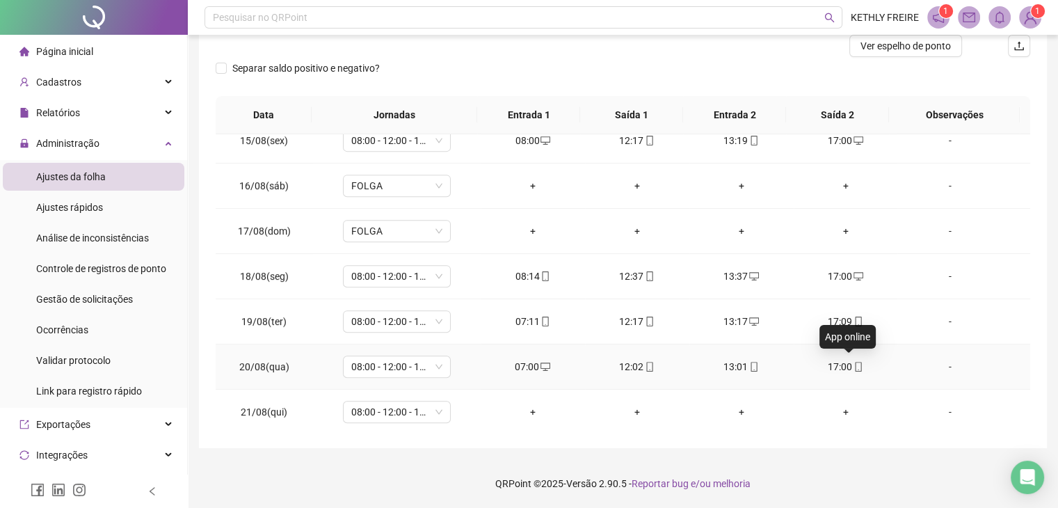
click at [853, 362] on icon "mobile" at bounding box center [858, 367] width 10 height 10
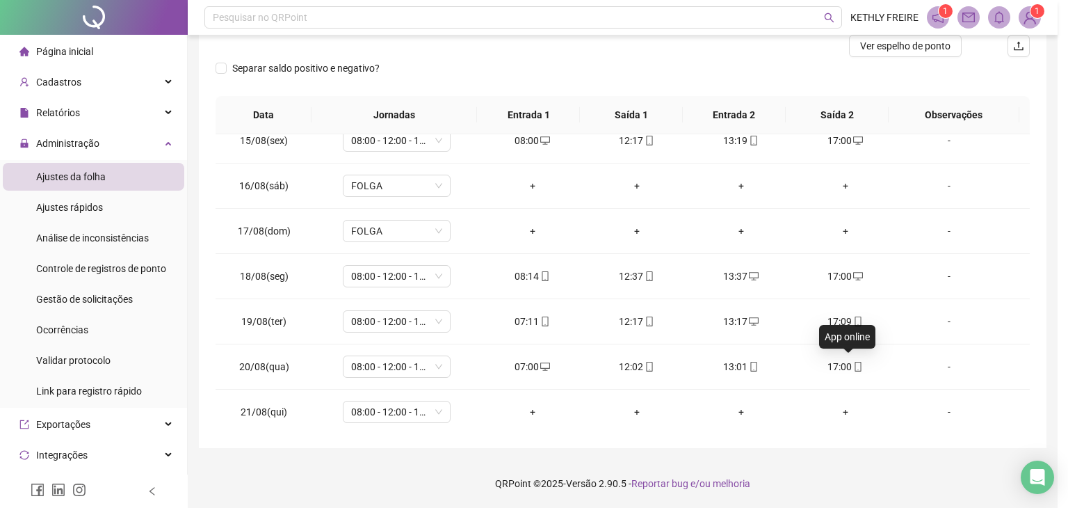
type input "**********"
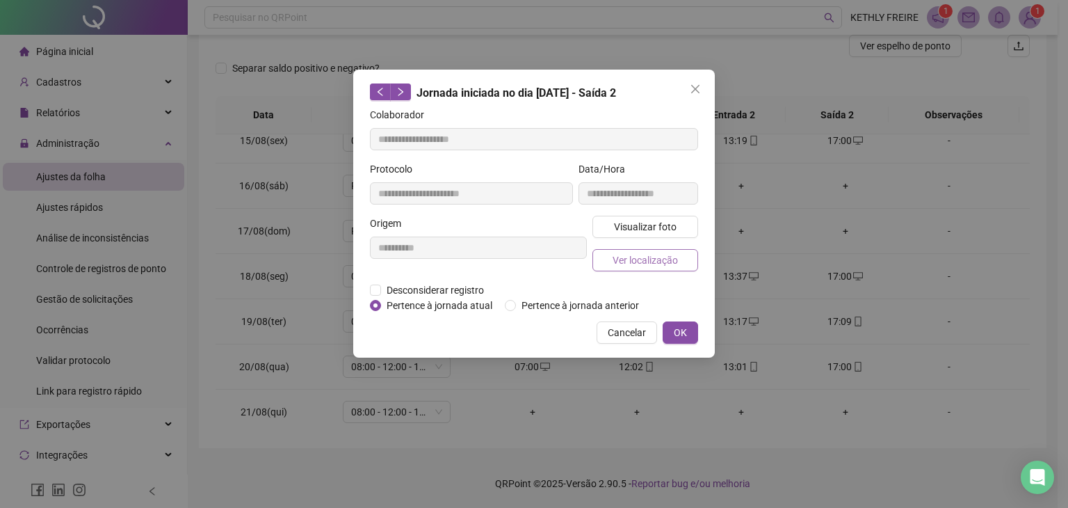
click at [662, 259] on span "Ver localização" at bounding box center [645, 259] width 65 height 15
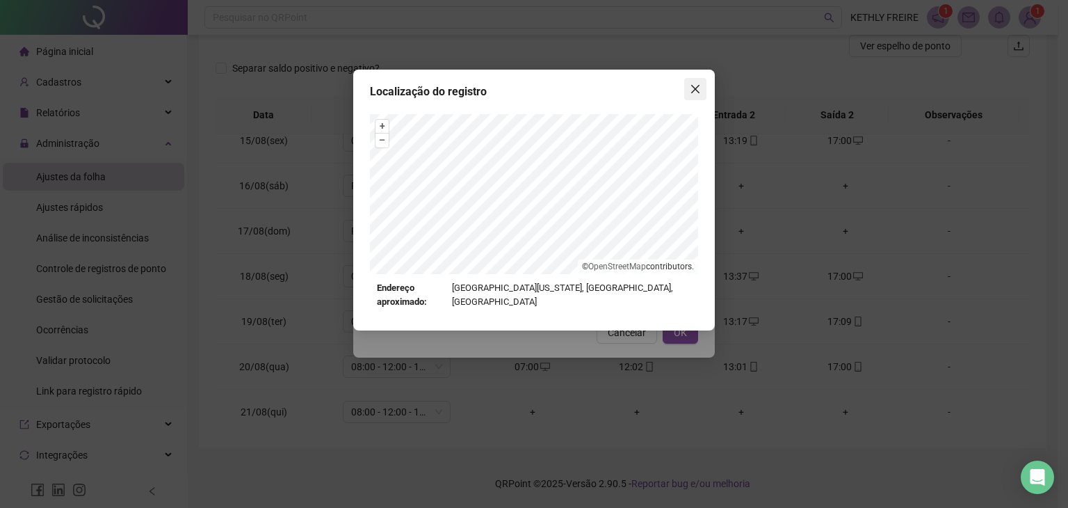
click at [693, 87] on icon "close" at bounding box center [695, 88] width 11 height 11
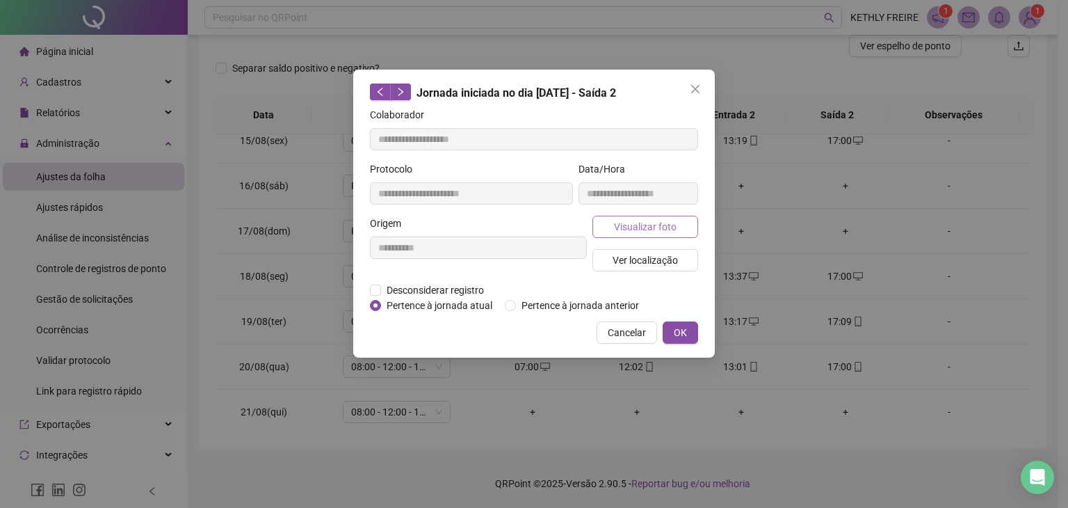
click at [647, 223] on span "Visualizar foto" at bounding box center [645, 226] width 63 height 15
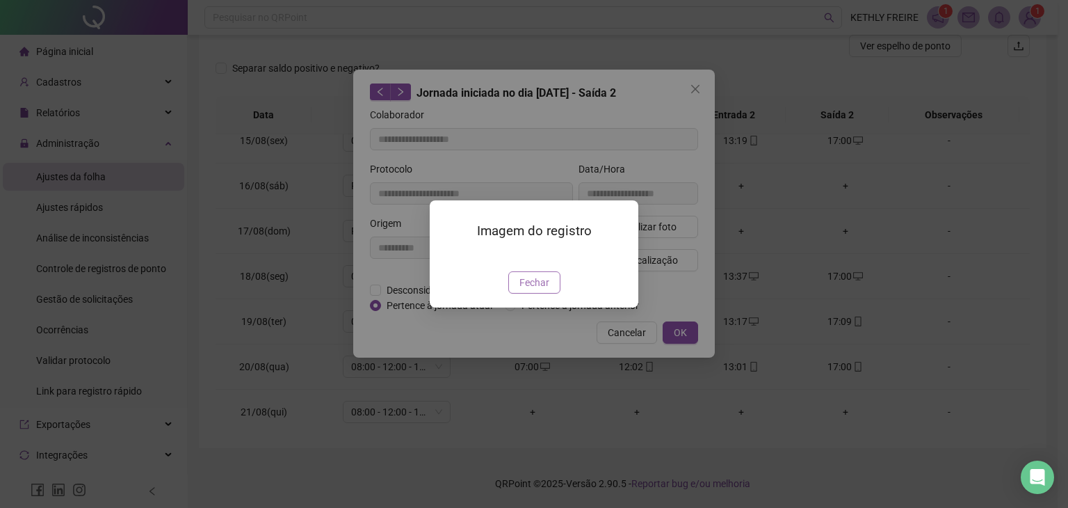
click at [545, 293] on button "Fechar" at bounding box center [534, 282] width 52 height 22
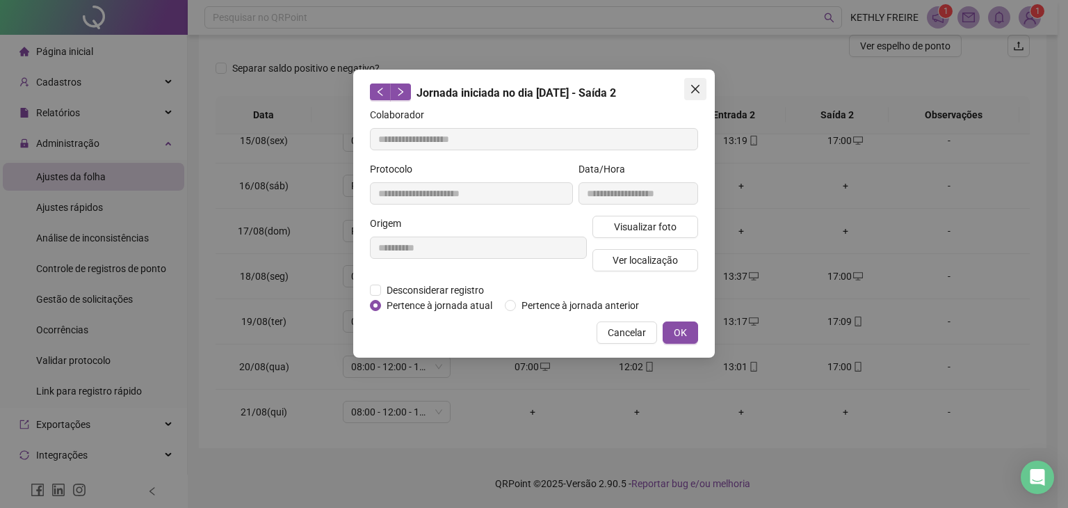
click at [695, 95] on button "Close" at bounding box center [695, 89] width 22 height 22
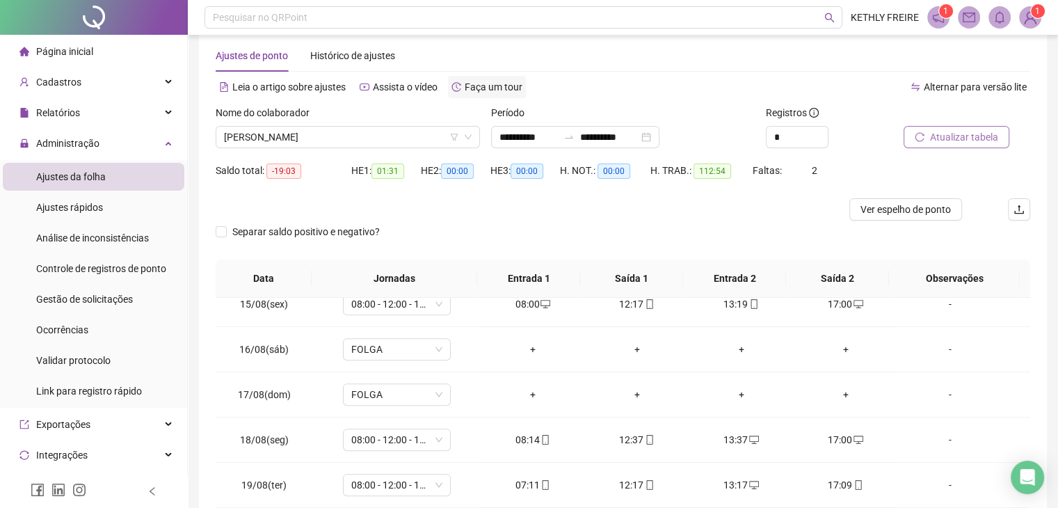
scroll to position [0, 0]
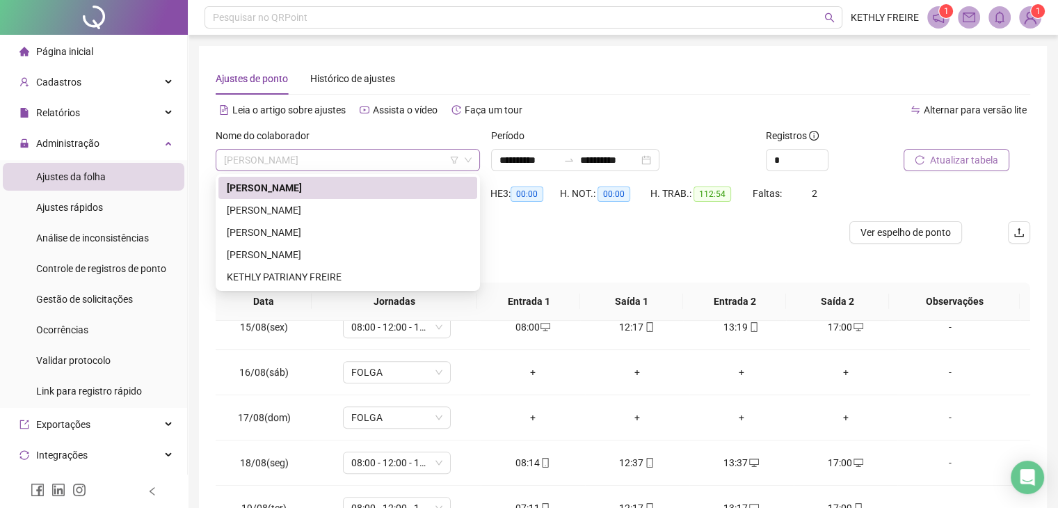
click at [344, 150] on span "[PERSON_NAME] [PERSON_NAME]" at bounding box center [348, 160] width 248 height 21
click at [317, 275] on div "KETHLY PATRIANY FREIRE" at bounding box center [348, 276] width 242 height 15
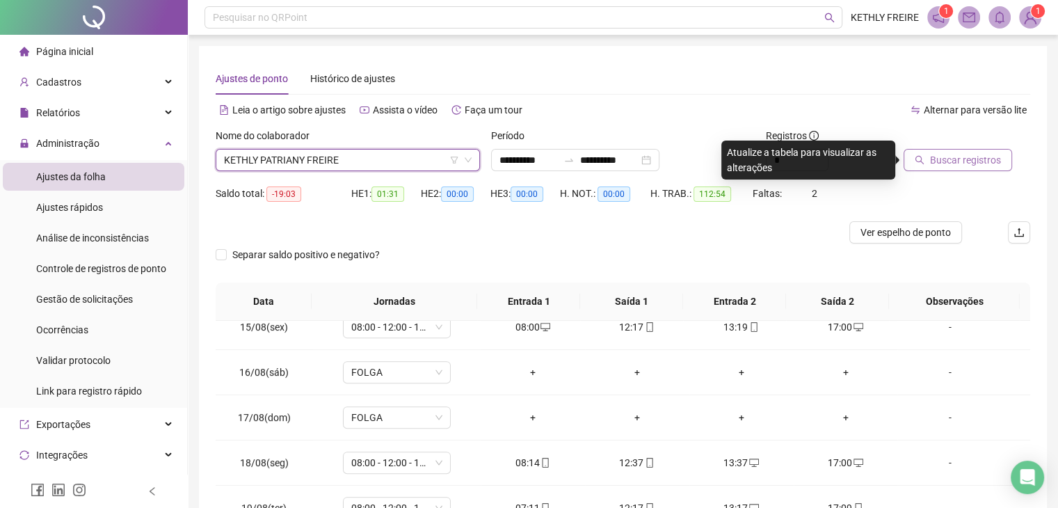
click at [963, 161] on span "Buscar registros" at bounding box center [965, 159] width 71 height 15
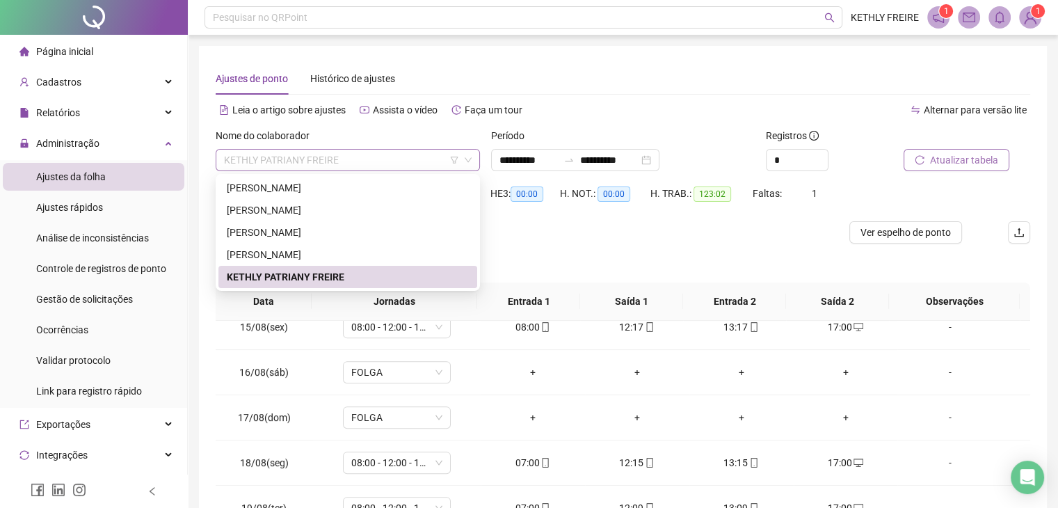
click at [365, 161] on span "KETHLY PATRIANY FREIRE" at bounding box center [348, 160] width 248 height 21
click at [385, 186] on div "[PERSON_NAME] [PERSON_NAME]" at bounding box center [348, 187] width 242 height 15
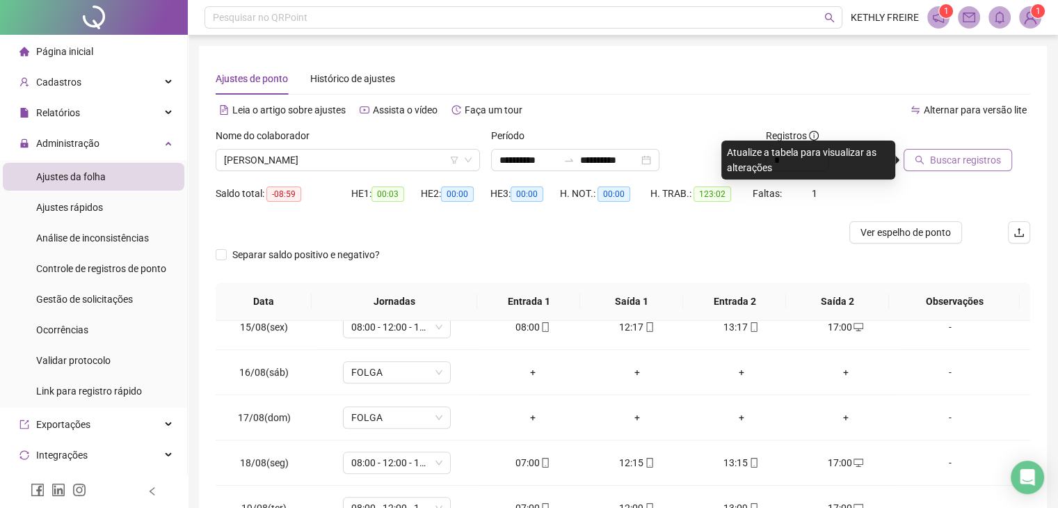
click at [957, 160] on span "Buscar registros" at bounding box center [965, 159] width 71 height 15
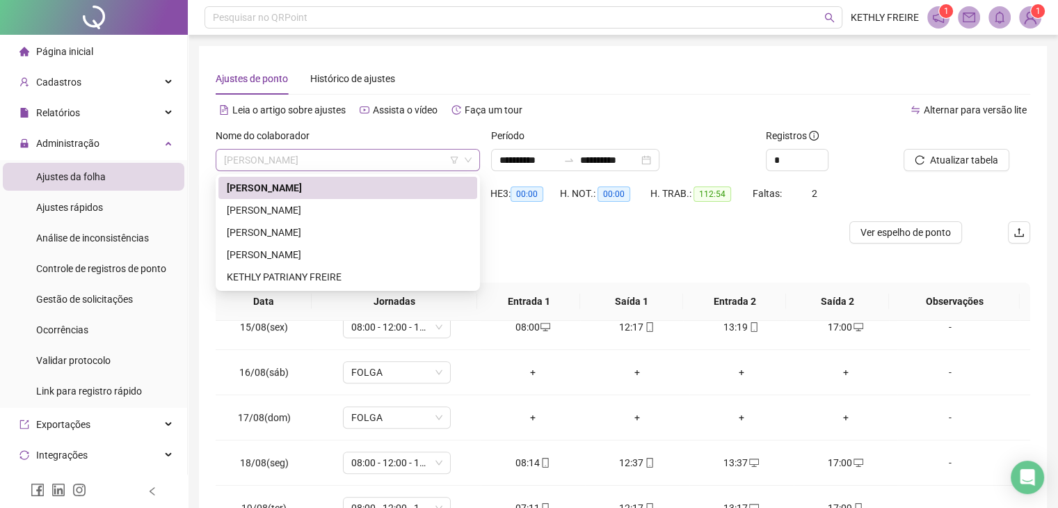
click at [327, 162] on span "[PERSON_NAME] [PERSON_NAME]" at bounding box center [348, 160] width 248 height 21
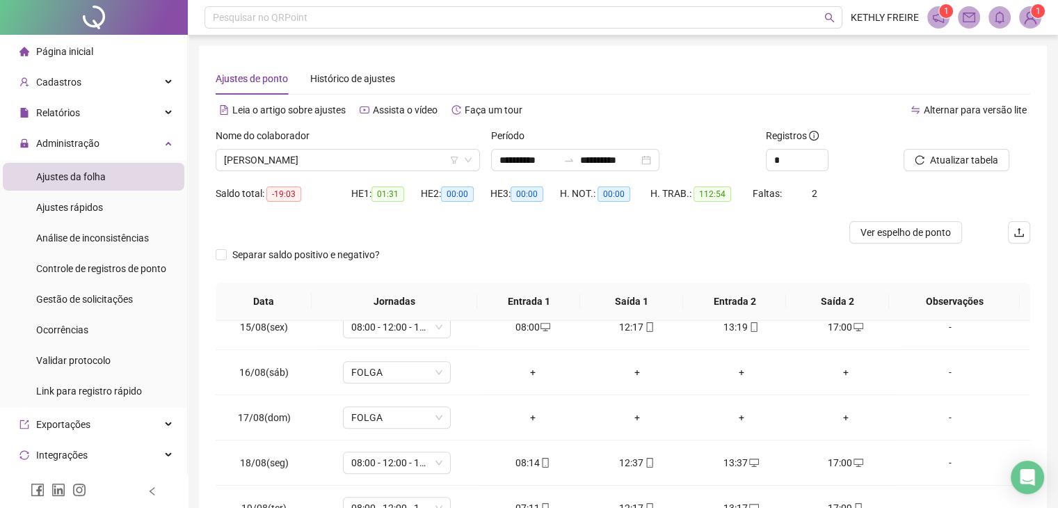
click at [364, 135] on div "Nome do colaborador" at bounding box center [348, 138] width 264 height 21
